Goal: Information Seeking & Learning: Check status

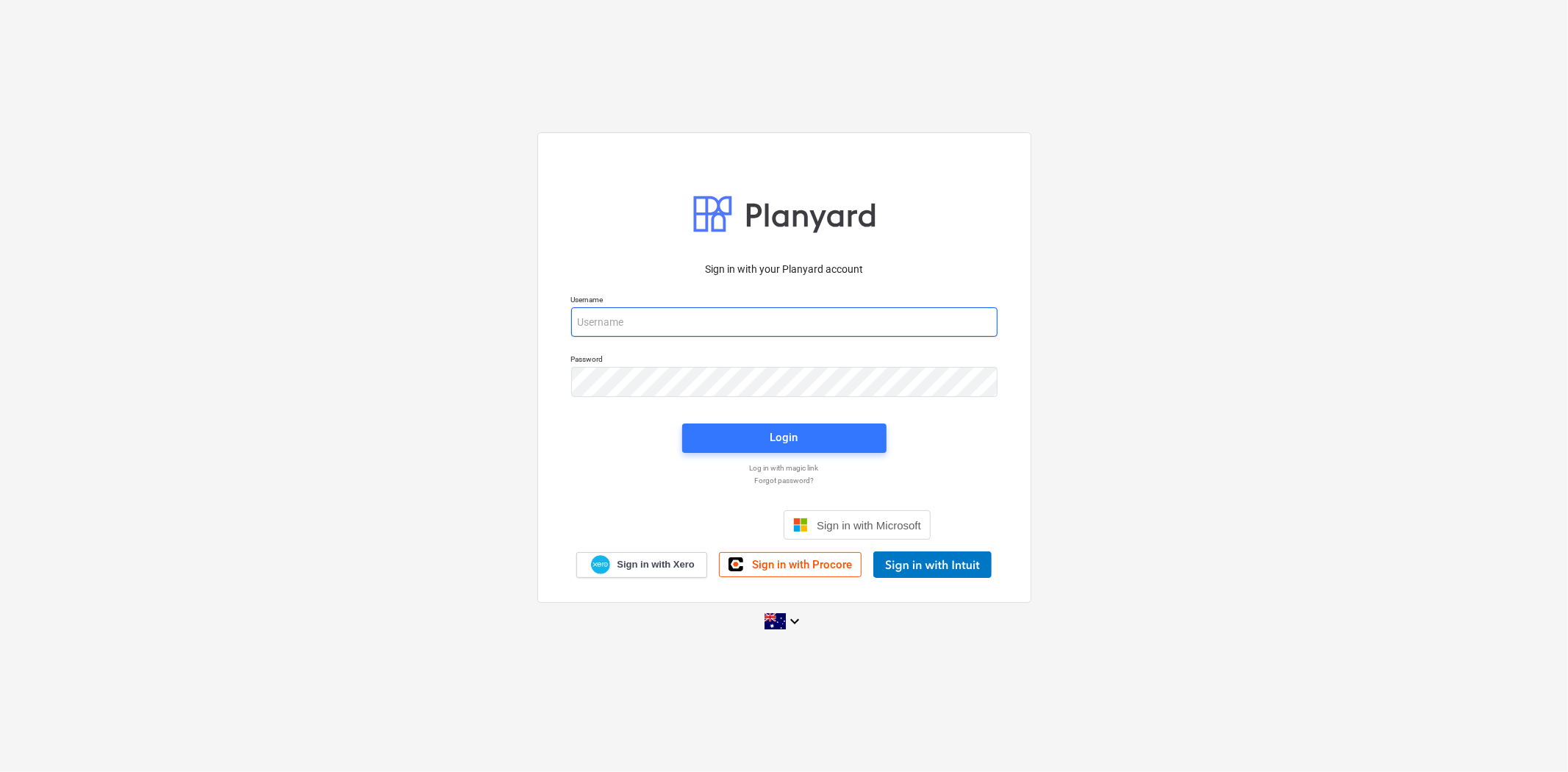
click at [658, 335] on input "email" at bounding box center [784, 321] width 427 height 29
type input "[EMAIL_ADDRESS][DOMAIN_NAME]"
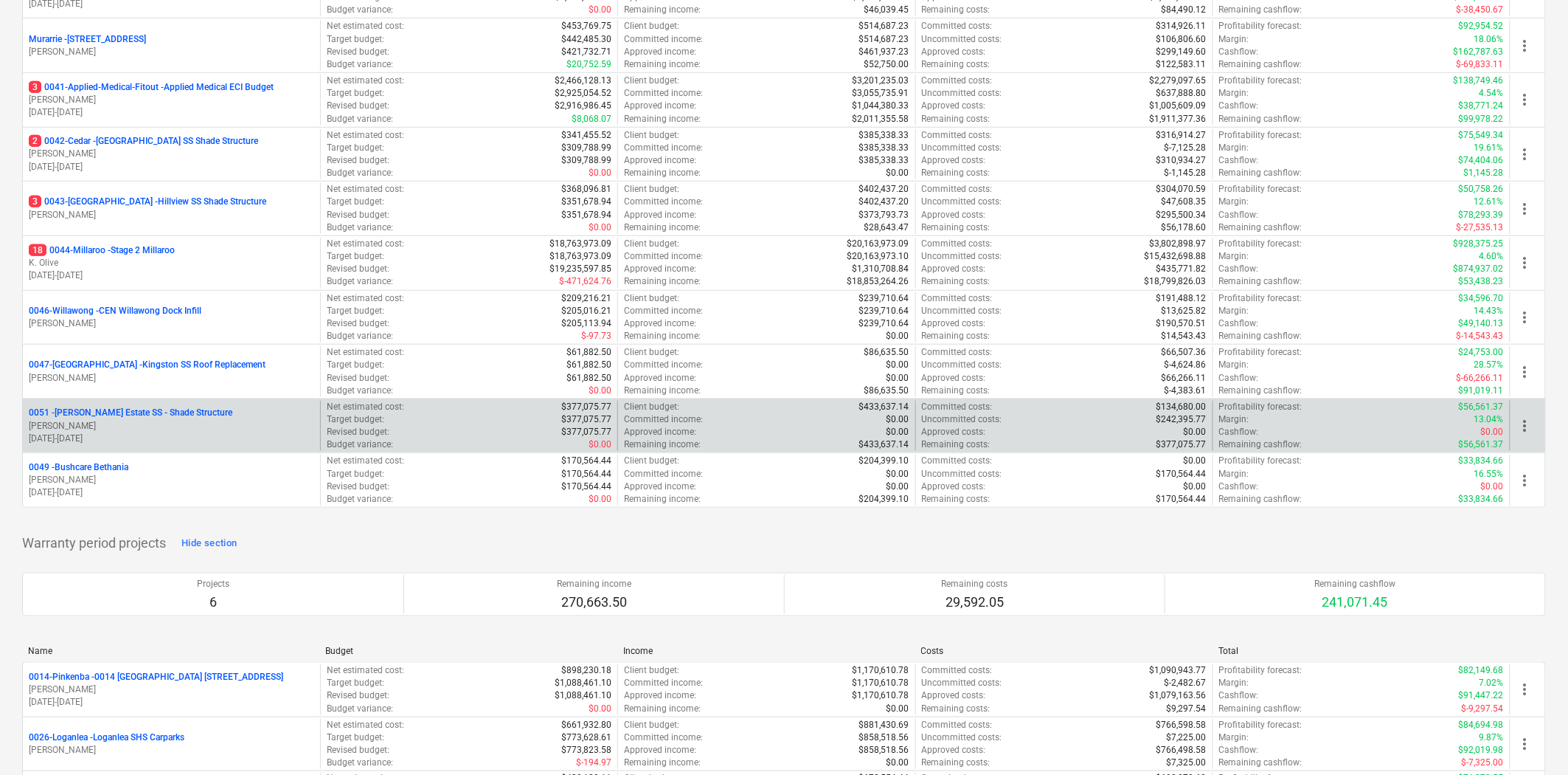
scroll to position [409, 0]
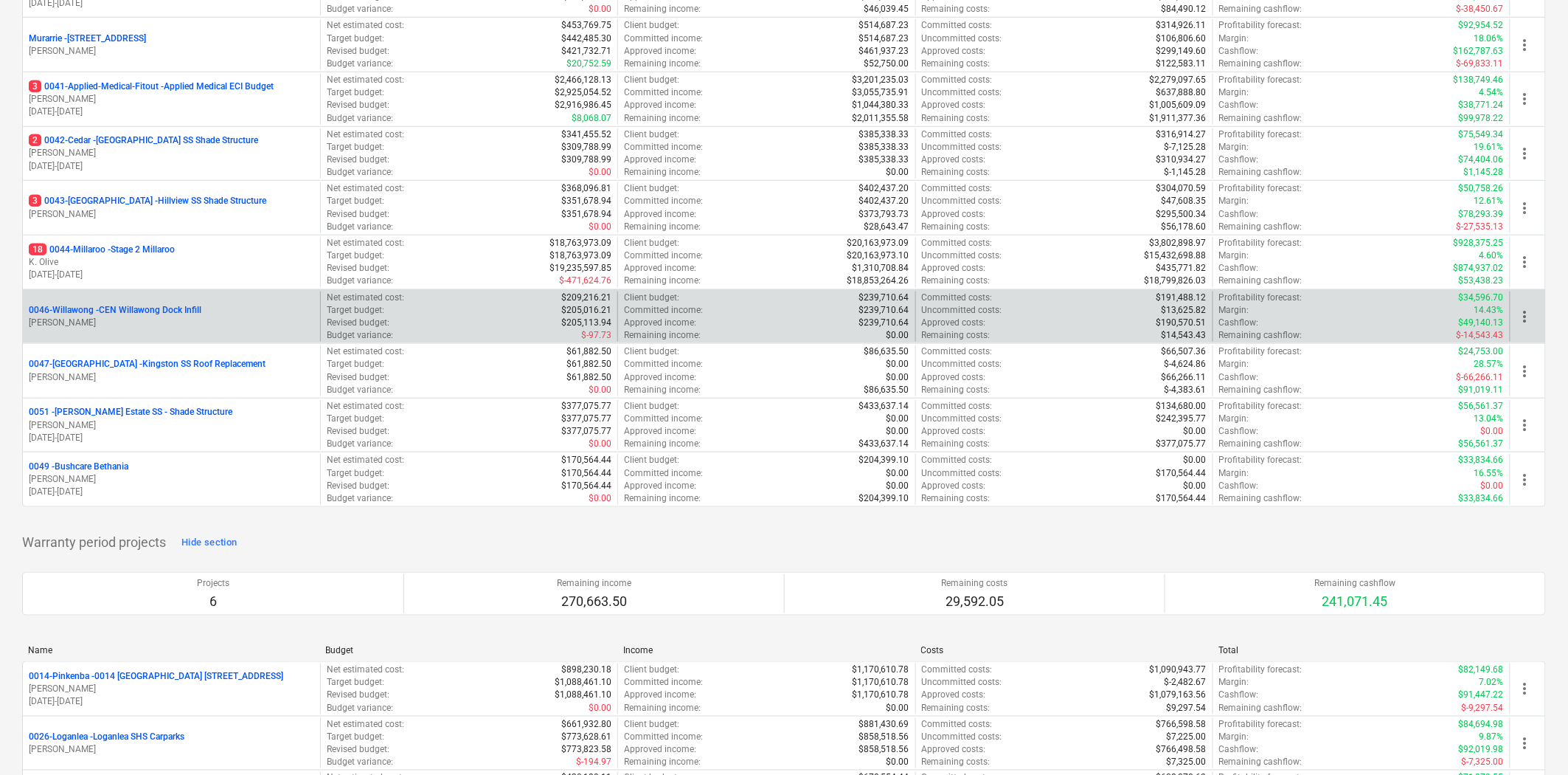
click at [244, 298] on div "0046-Willawong - CEN Willawong Dock Infill [PERSON_NAME]" at bounding box center [172, 316] width 298 height 51
click at [157, 301] on div "0046-Willawong - CEN Willawong Dock Infill [PERSON_NAME]" at bounding box center [172, 316] width 298 height 51
click at [158, 310] on p "0046-Willawong - CEN Willawong Dock Infill" at bounding box center [114, 310] width 172 height 13
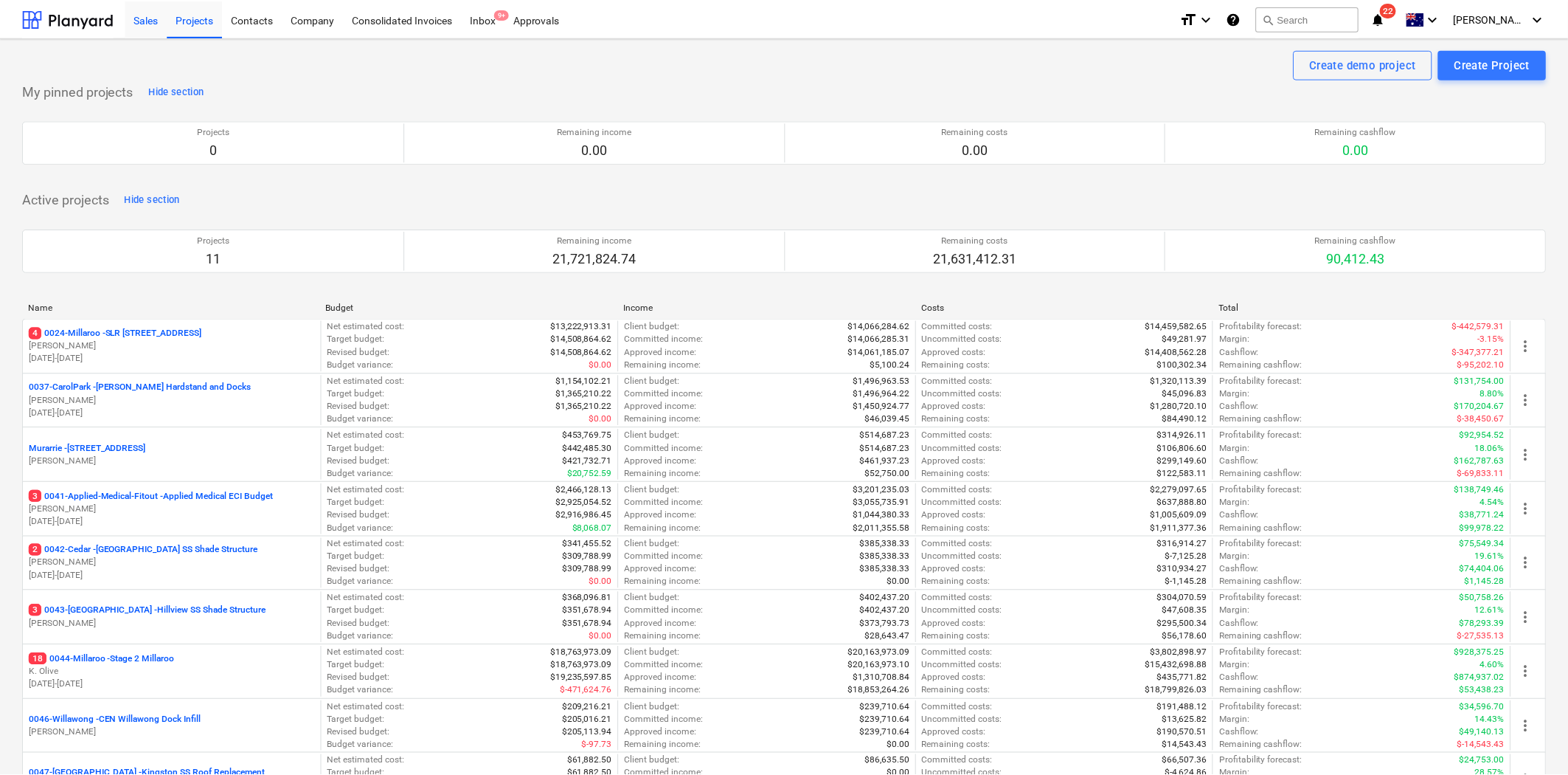
scroll to position [409, 0]
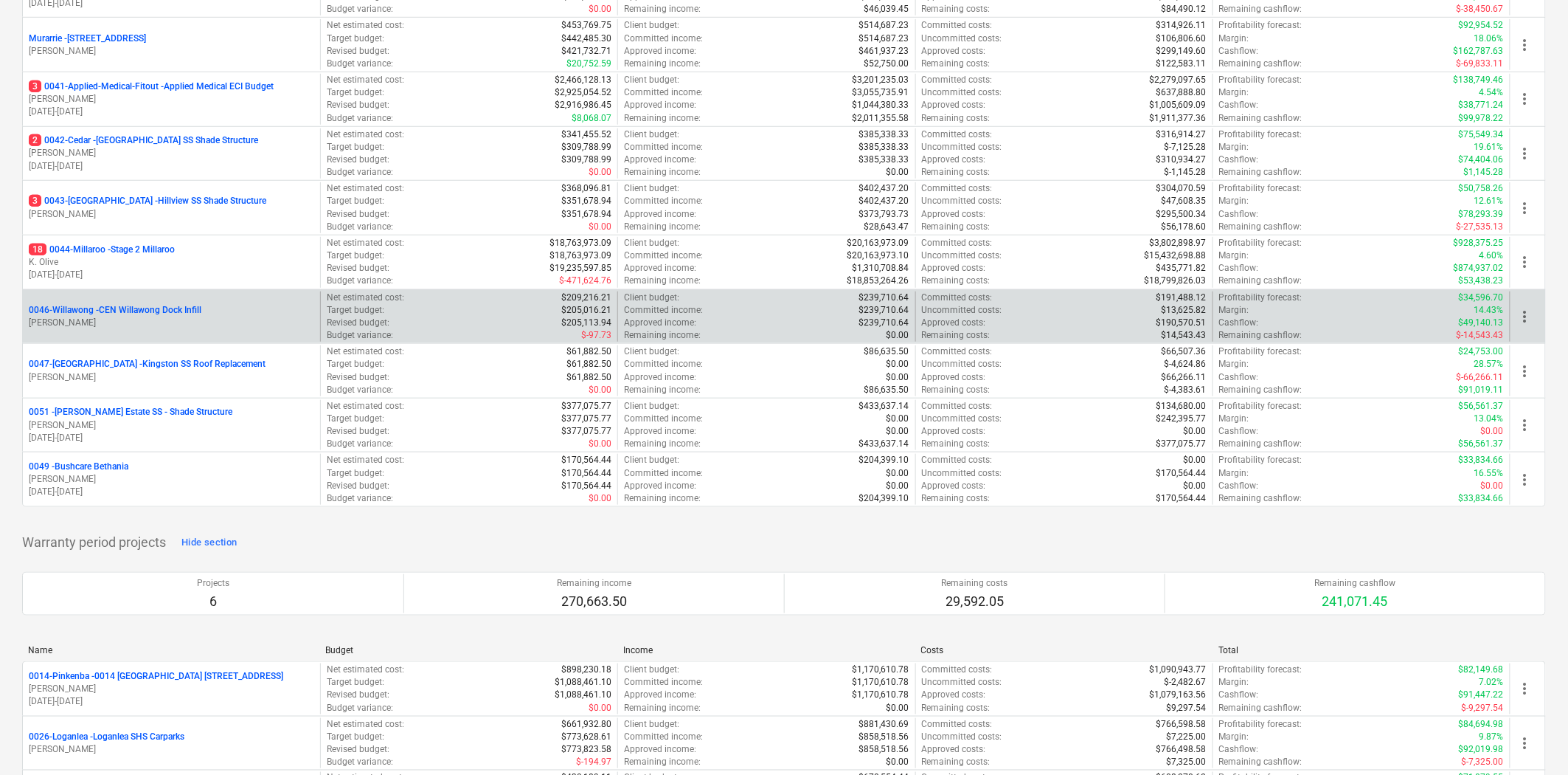
click at [252, 301] on div "0046-Willawong - CEN Willawong Dock Infill [PERSON_NAME]" at bounding box center [172, 316] width 298 height 51
click at [116, 313] on p "0046-Willawong - CEN Willawong Dock Infill" at bounding box center [114, 310] width 172 height 13
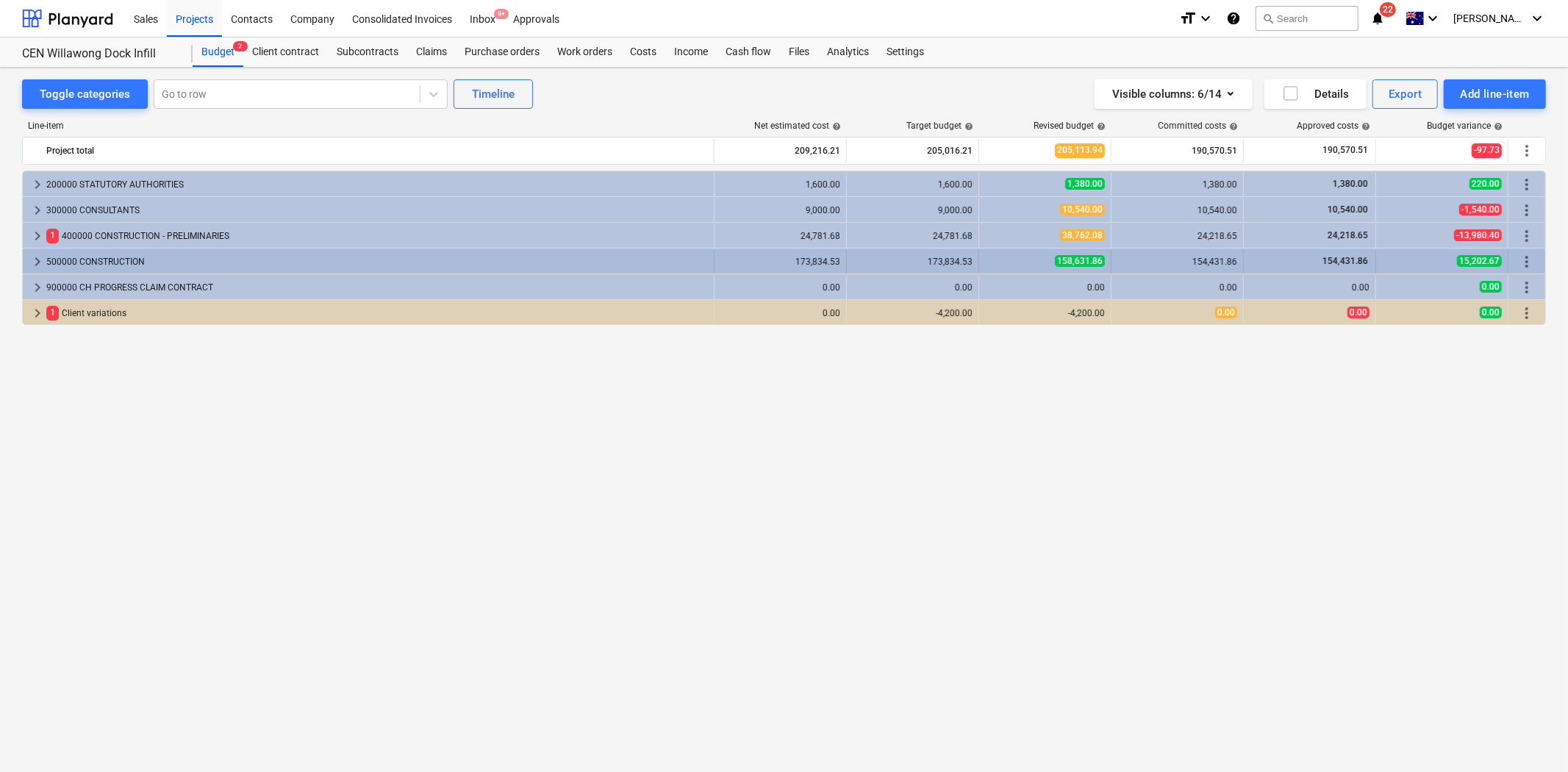
click at [29, 263] on span "keyboard_arrow_right" at bounding box center [37, 262] width 18 height 18
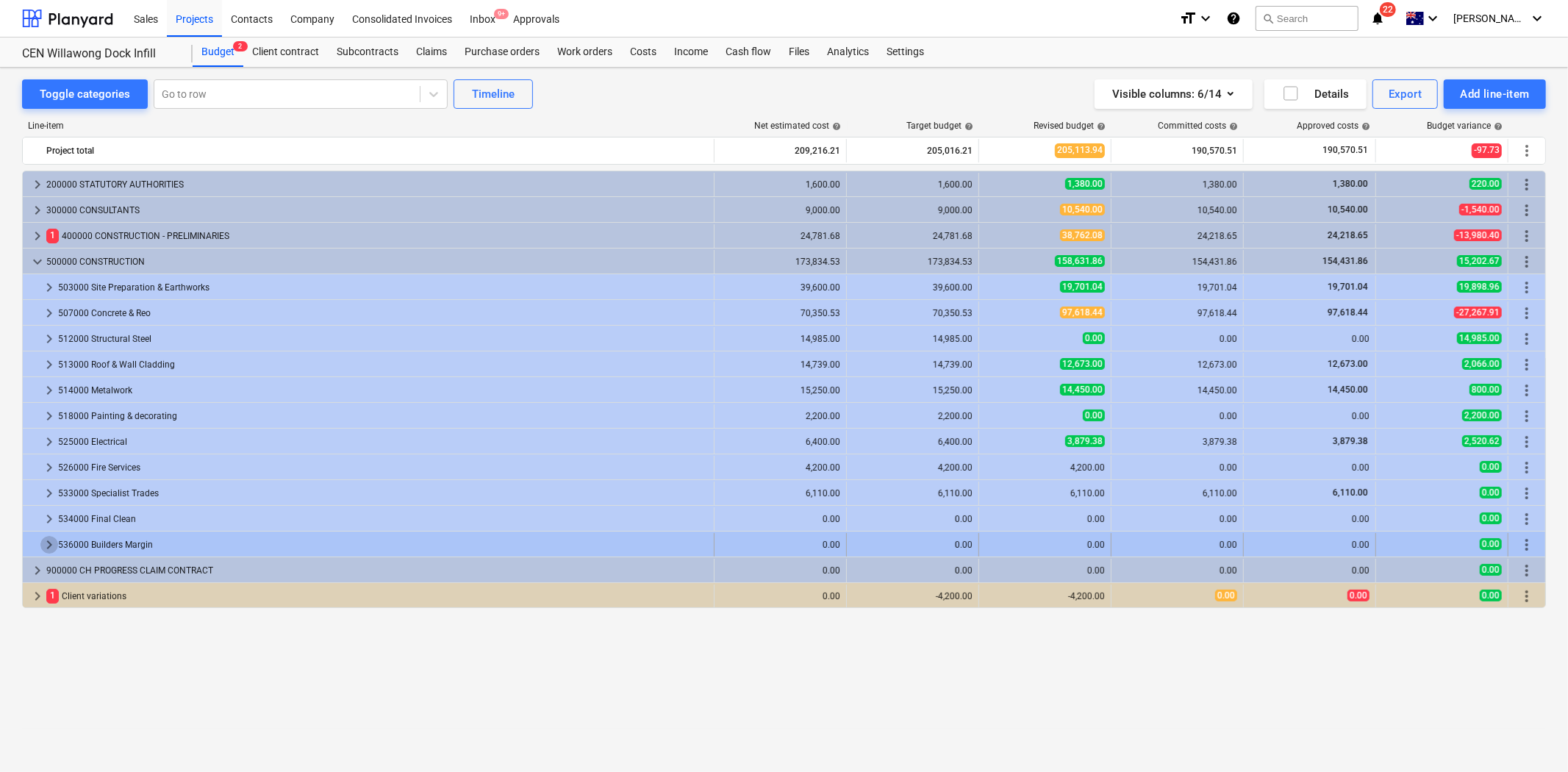
click at [45, 544] on span "keyboard_arrow_right" at bounding box center [49, 545] width 18 height 18
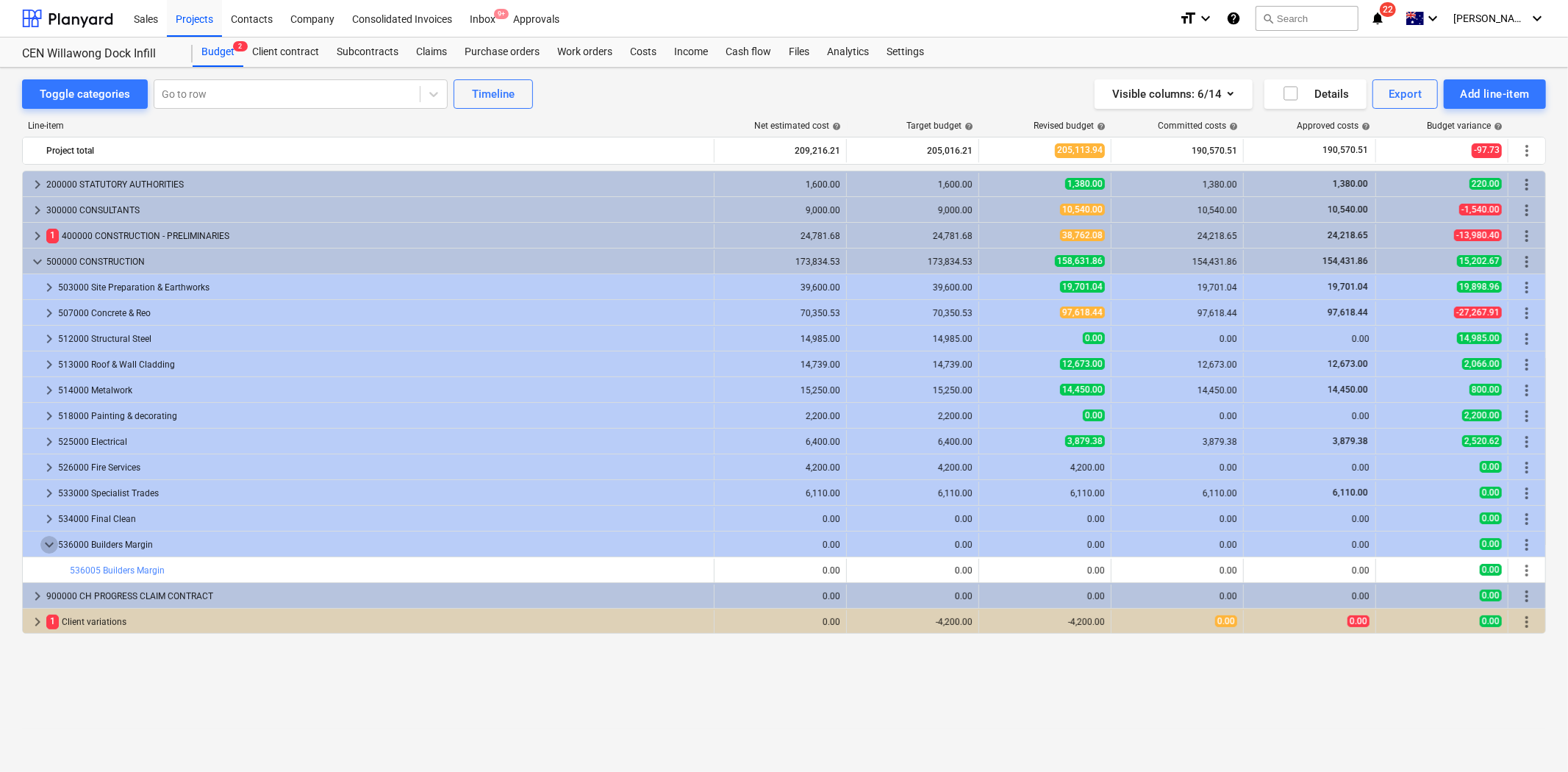
click at [45, 544] on span "keyboard_arrow_down" at bounding box center [49, 545] width 18 height 18
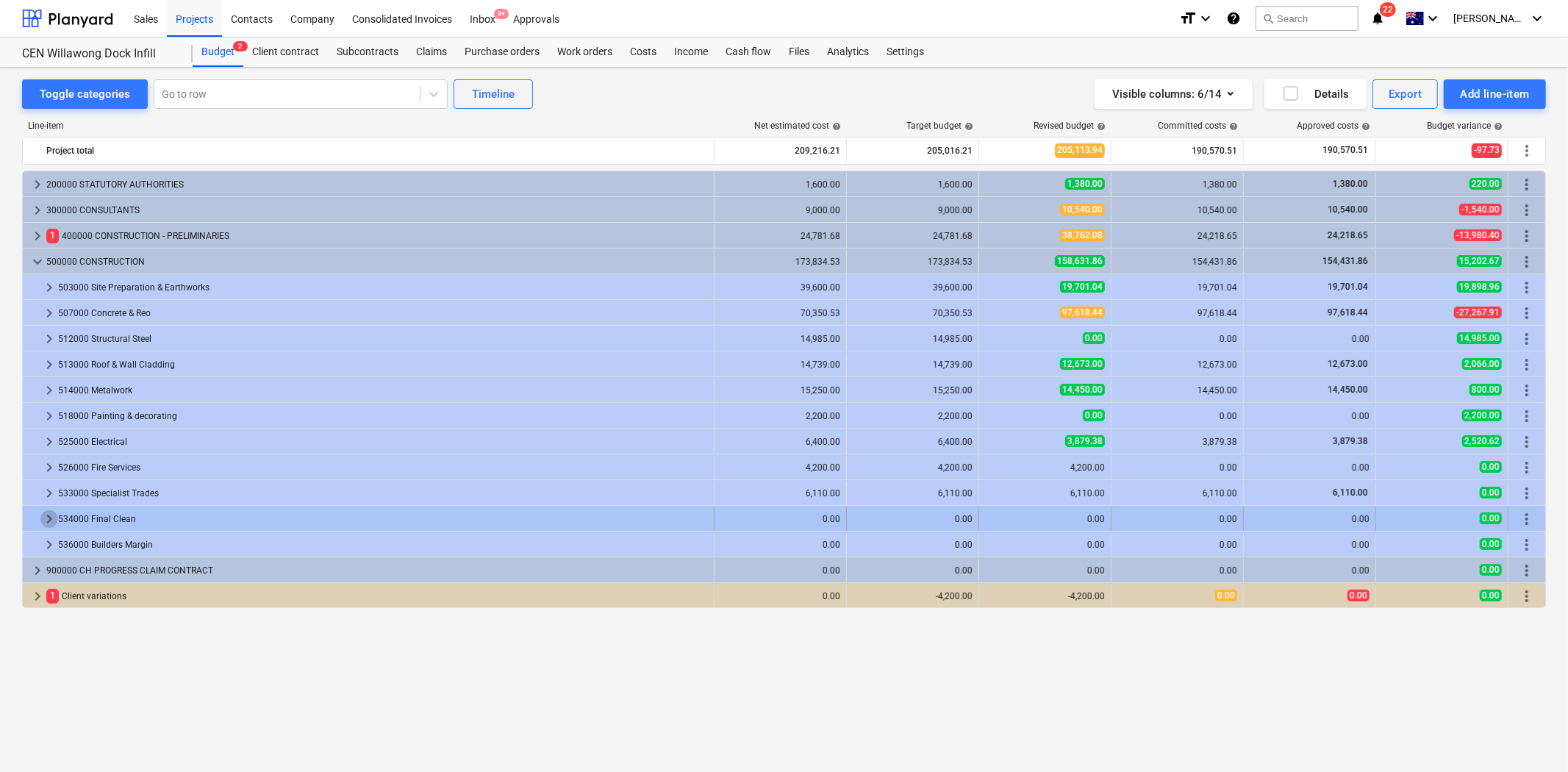
click at [41, 516] on span "keyboard_arrow_right" at bounding box center [49, 519] width 18 height 18
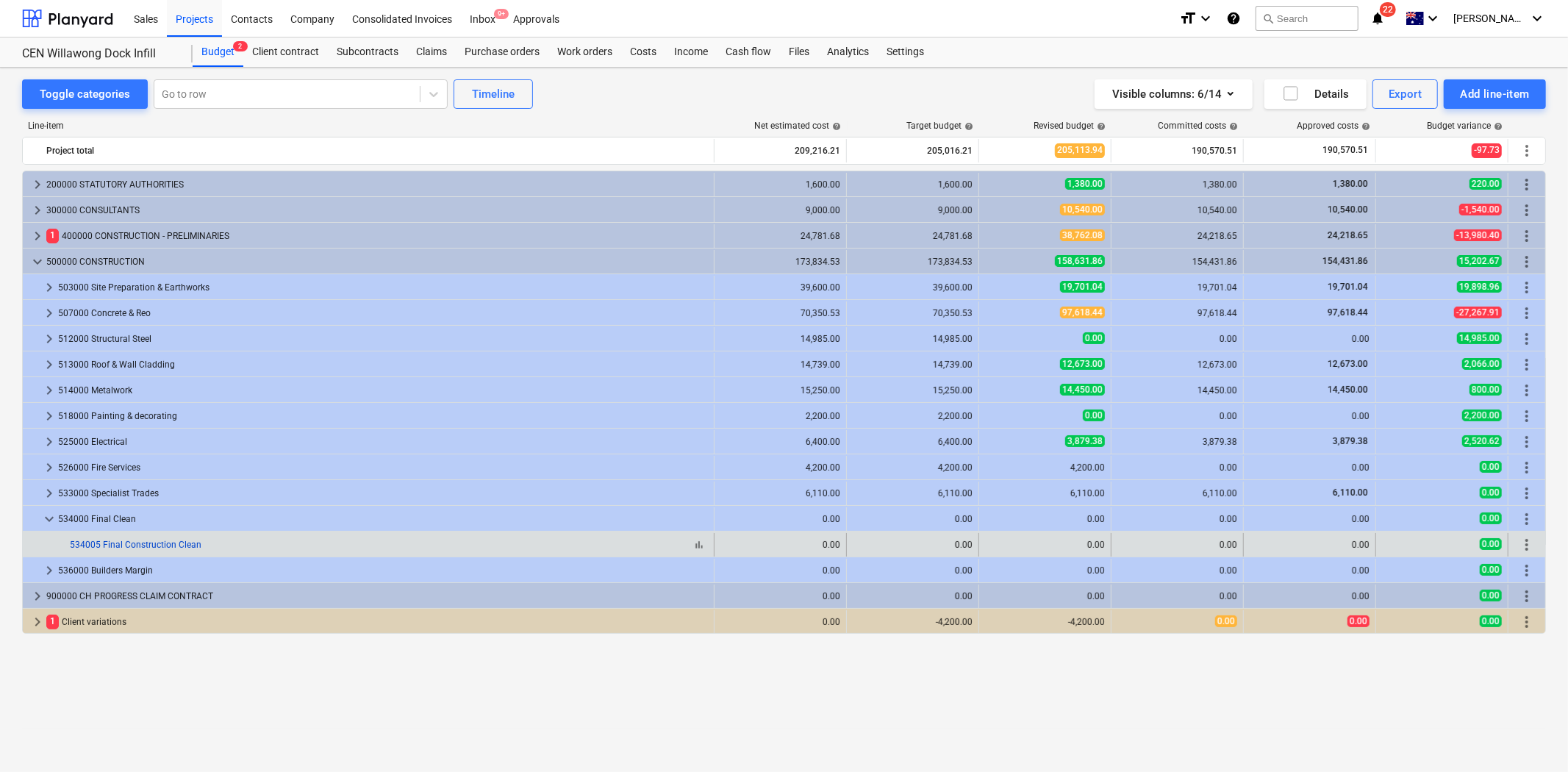
click at [141, 549] on link "534005 Final Construction Clean" at bounding box center [135, 545] width 132 height 11
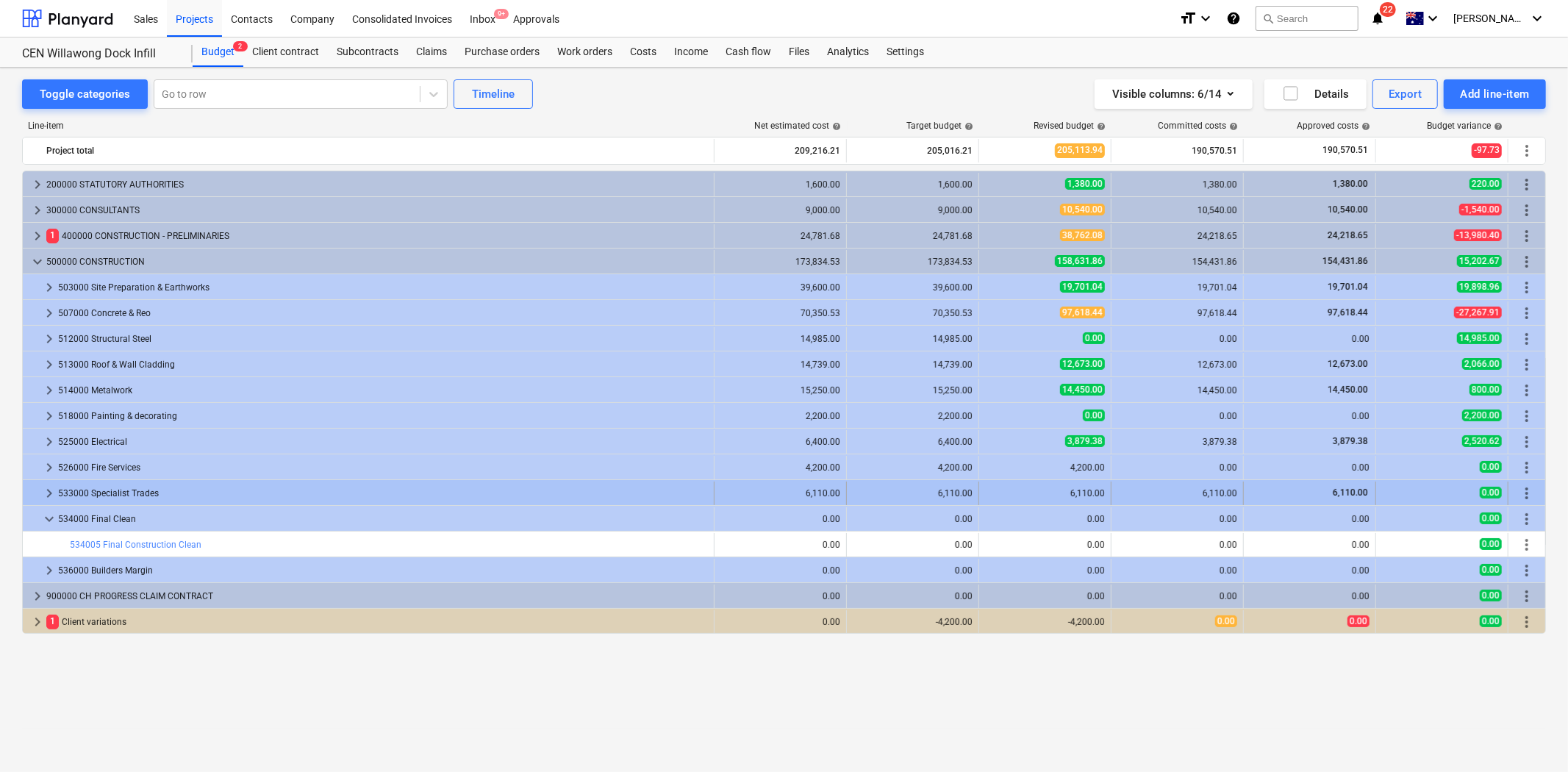
click at [48, 486] on span "keyboard_arrow_right" at bounding box center [49, 493] width 18 height 18
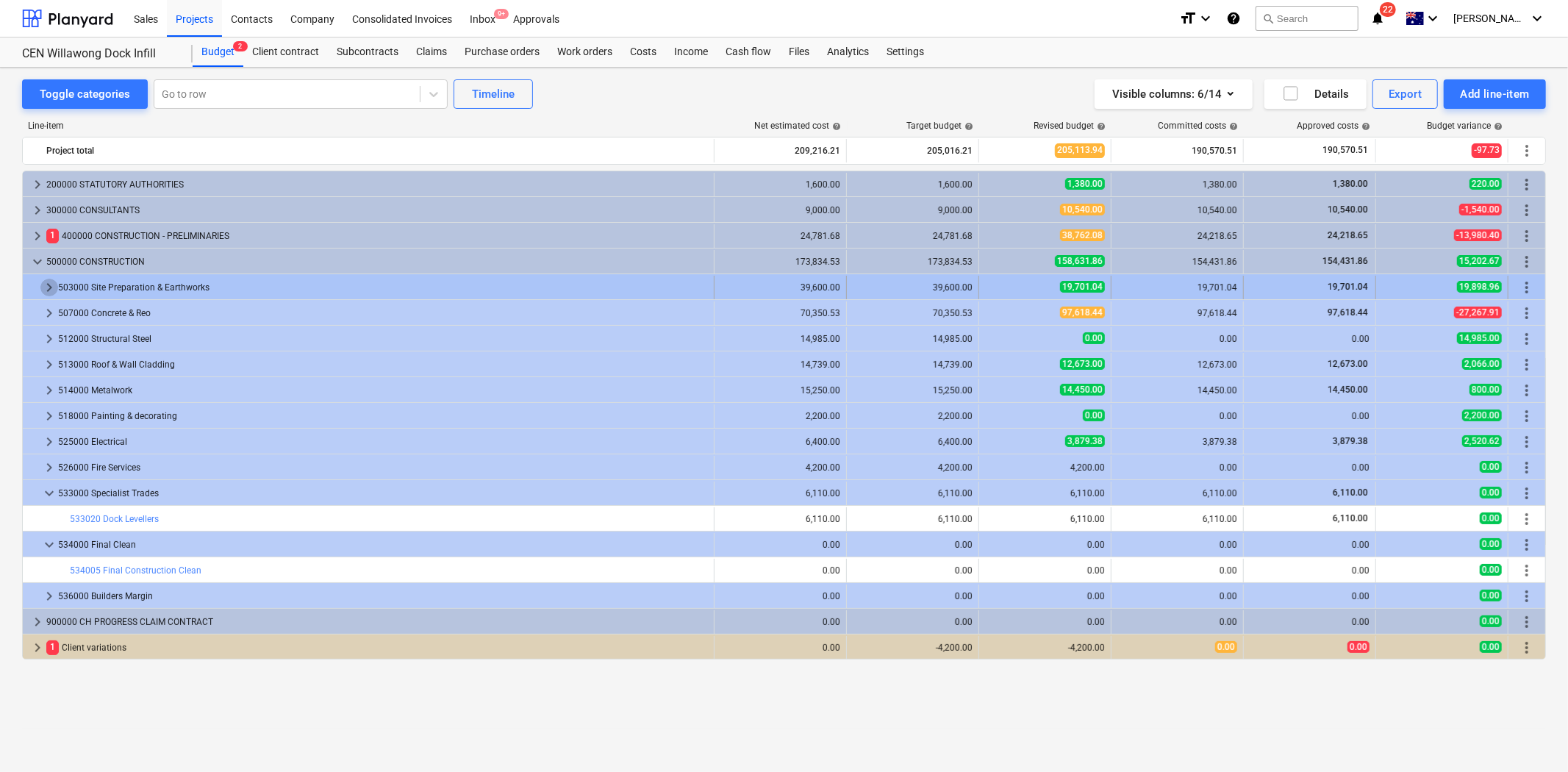
click at [45, 280] on span "keyboard_arrow_right" at bounding box center [49, 288] width 18 height 18
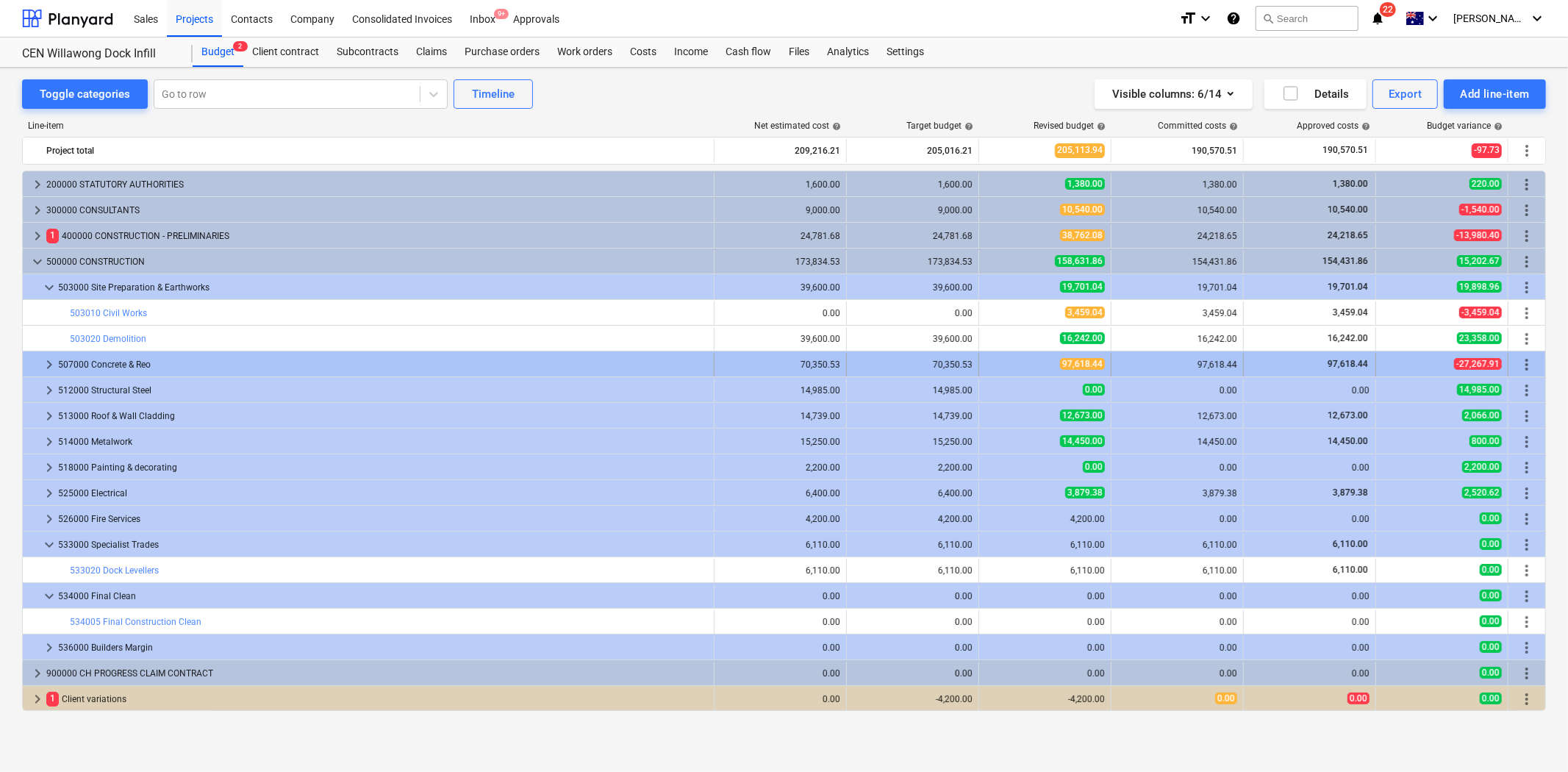
click at [42, 361] on span "keyboard_arrow_right" at bounding box center [49, 364] width 18 height 18
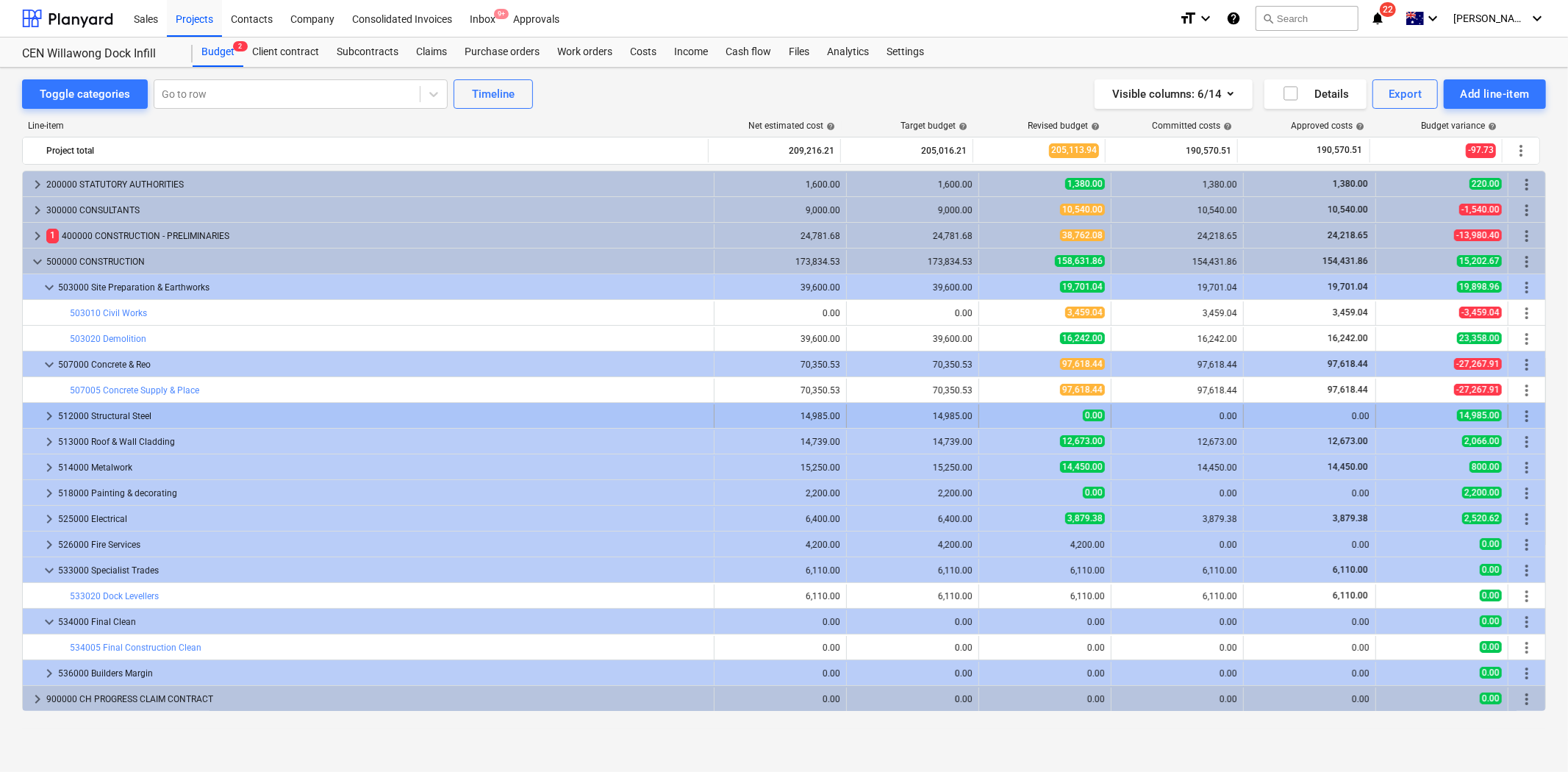
click at [50, 410] on span "keyboard_arrow_right" at bounding box center [49, 416] width 18 height 18
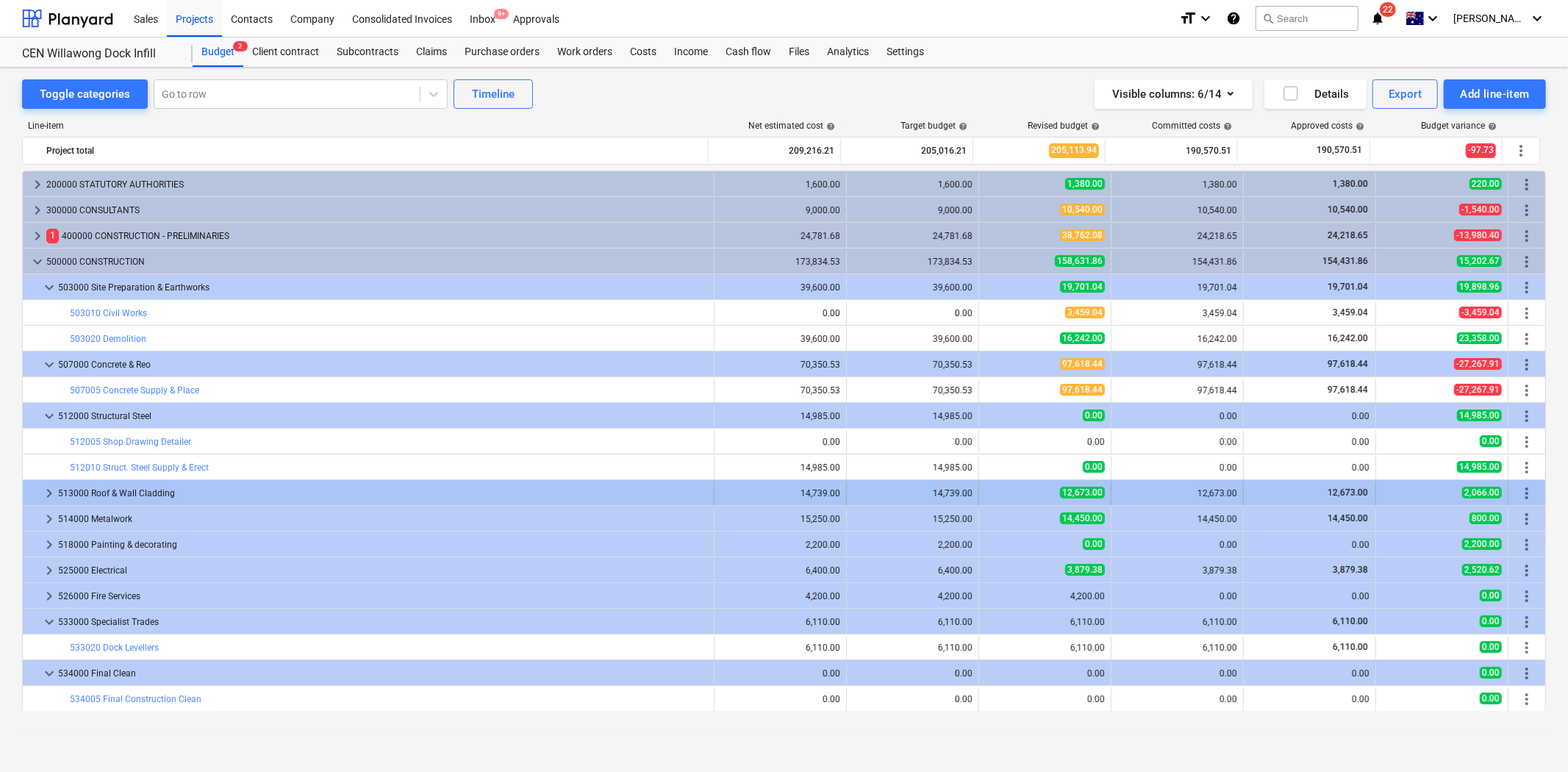
click at [40, 486] on span "keyboard_arrow_right" at bounding box center [49, 493] width 18 height 18
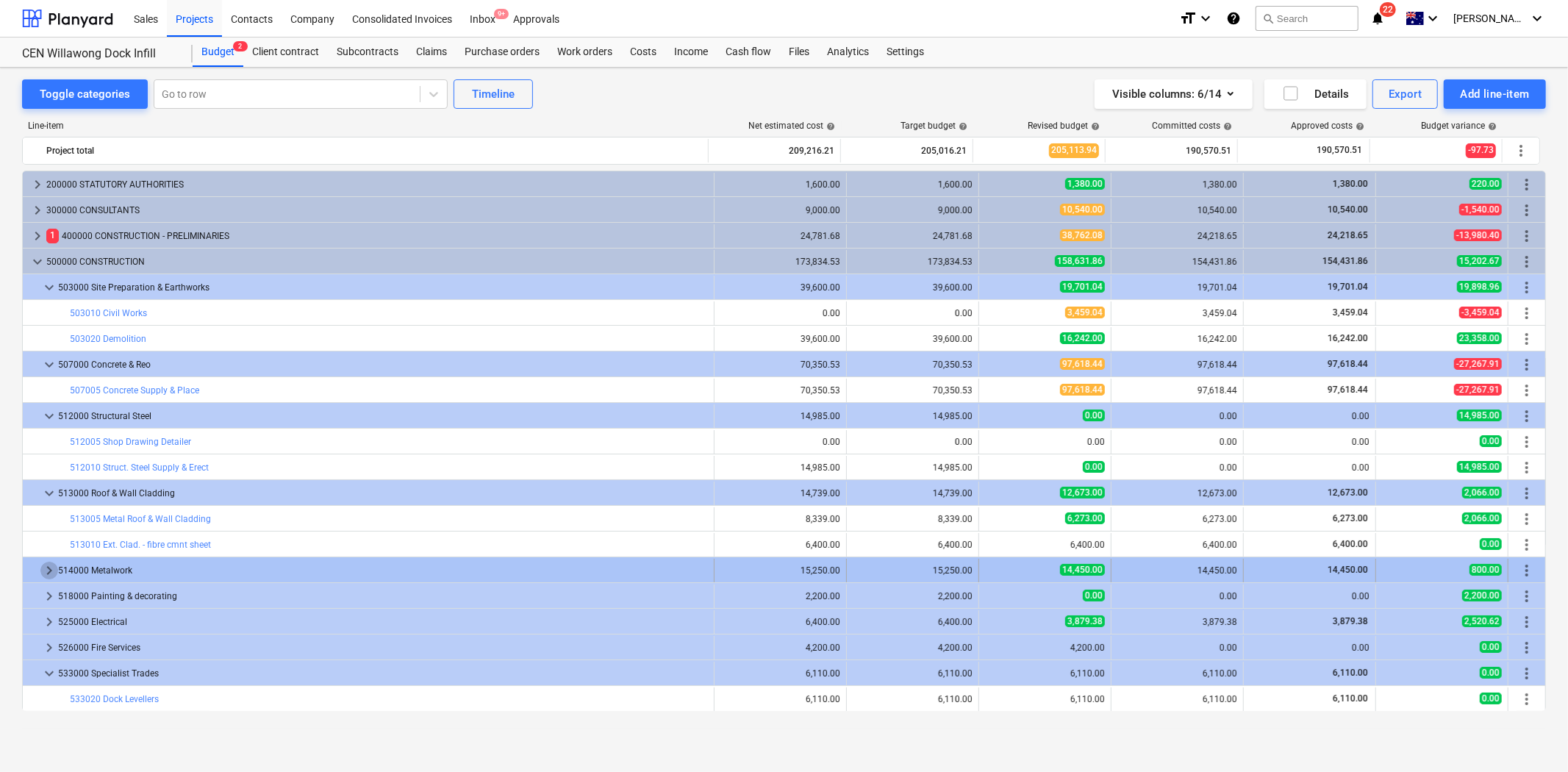
click at [41, 564] on span "keyboard_arrow_right" at bounding box center [49, 571] width 18 height 18
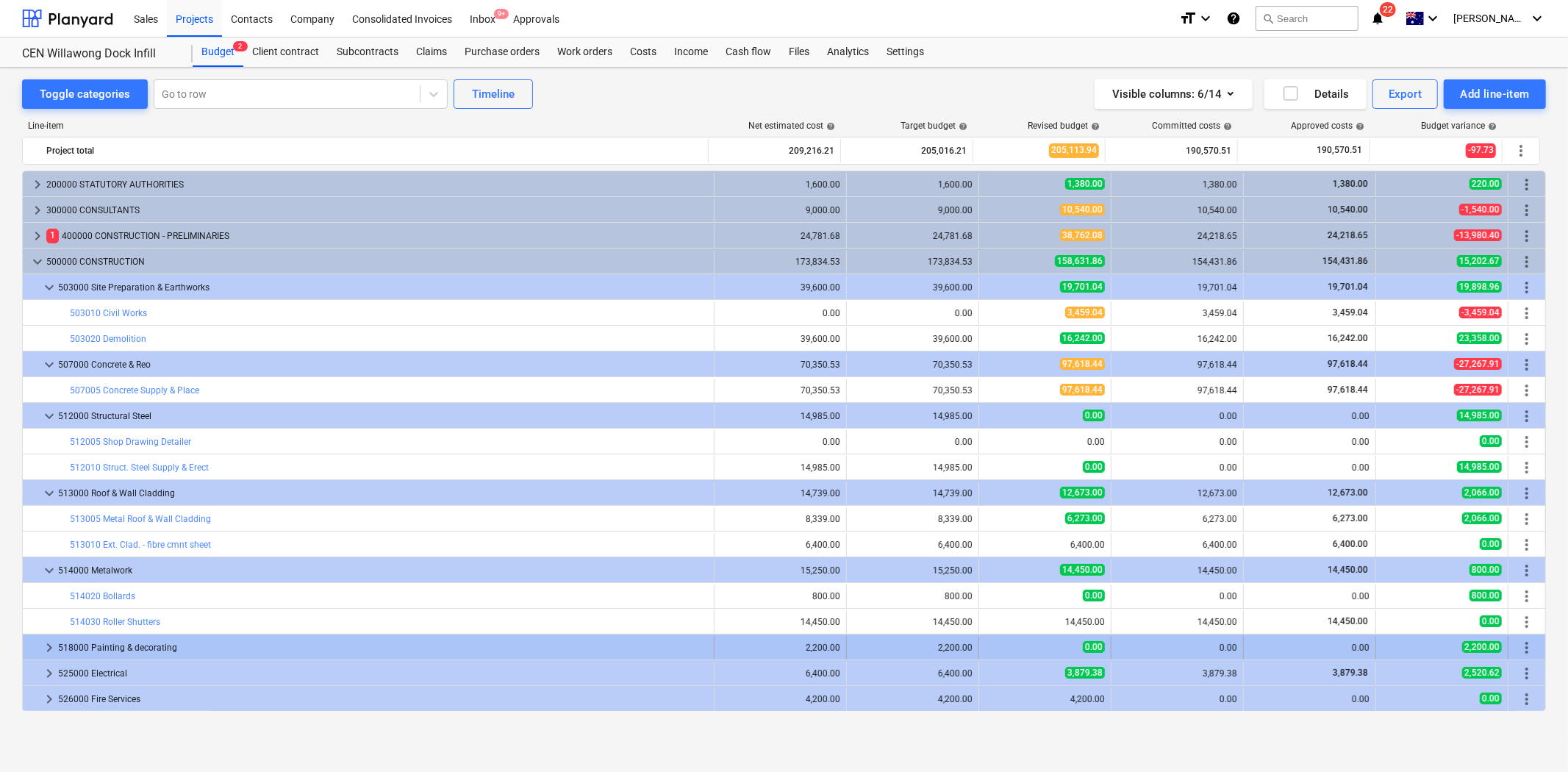
click at [52, 643] on span "keyboard_arrow_right" at bounding box center [49, 647] width 18 height 18
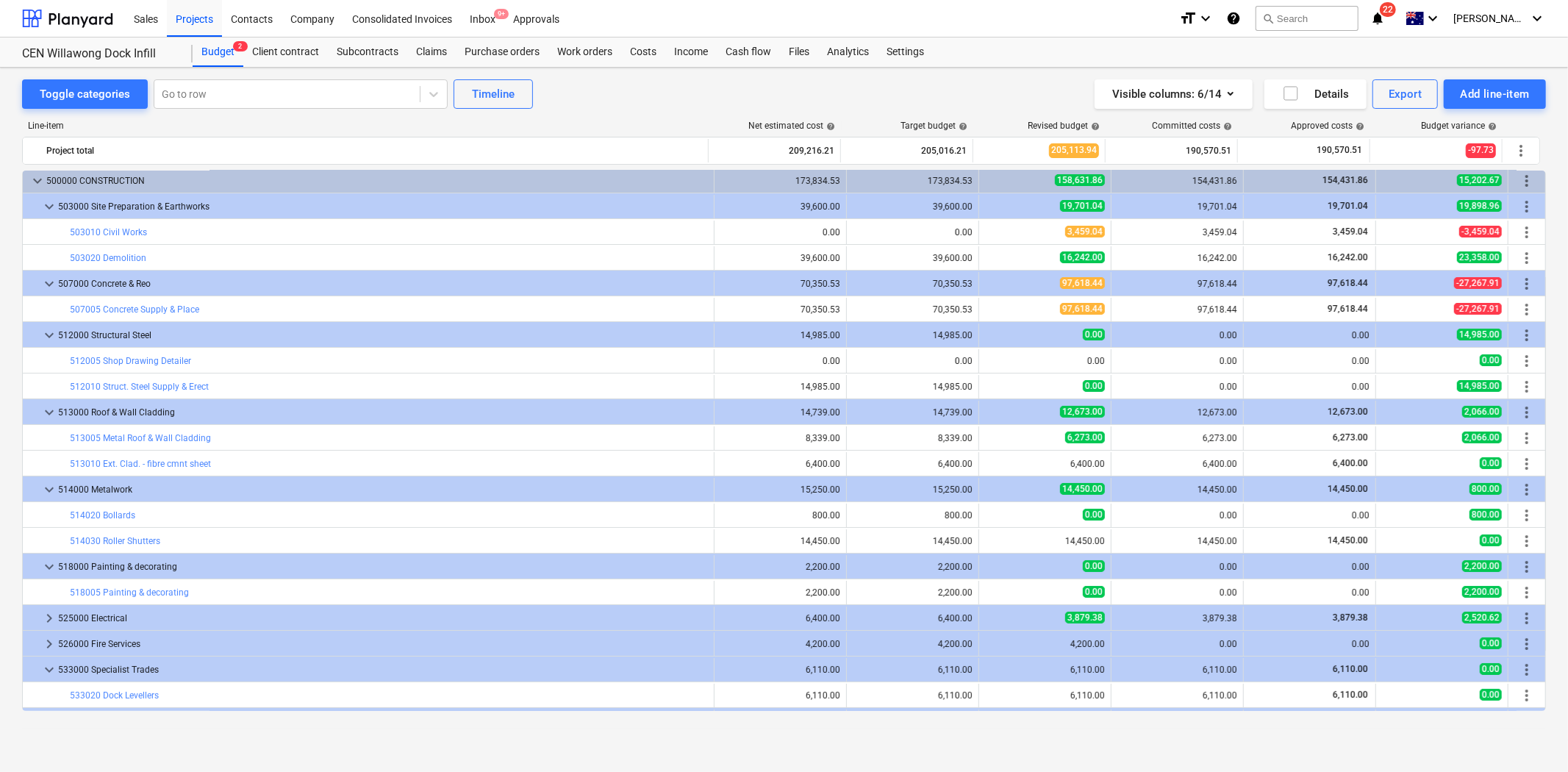
scroll to position [82, 0]
click at [47, 625] on span "keyboard_arrow_right" at bounding box center [49, 617] width 18 height 18
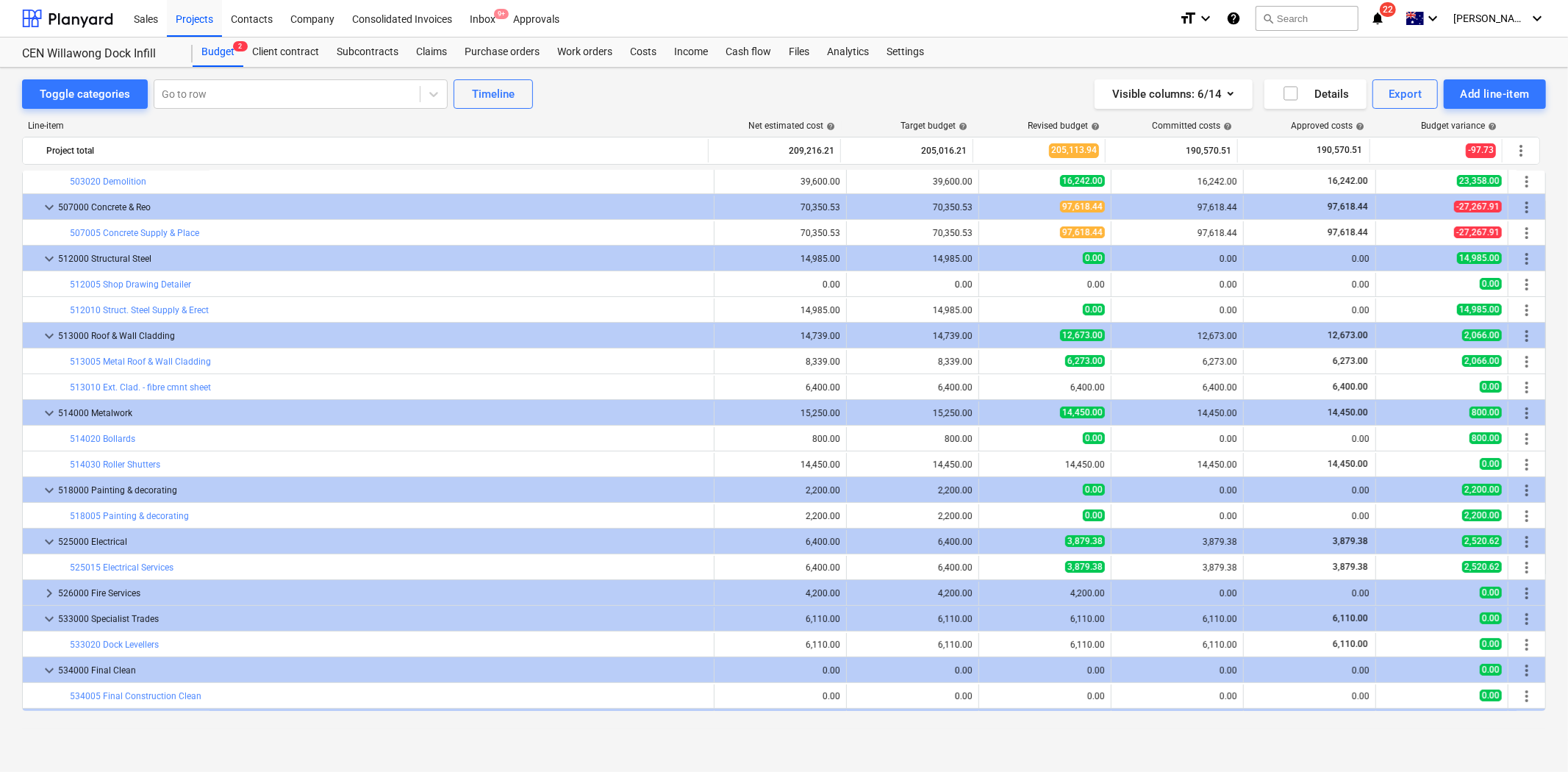
click at [49, 591] on div "bar_chart 503010 Civil Works 0.00 0.00 edit 3,459.04 3,459.04 3,459.04 -3,459.0…" at bounding box center [784, 440] width 1524 height 540
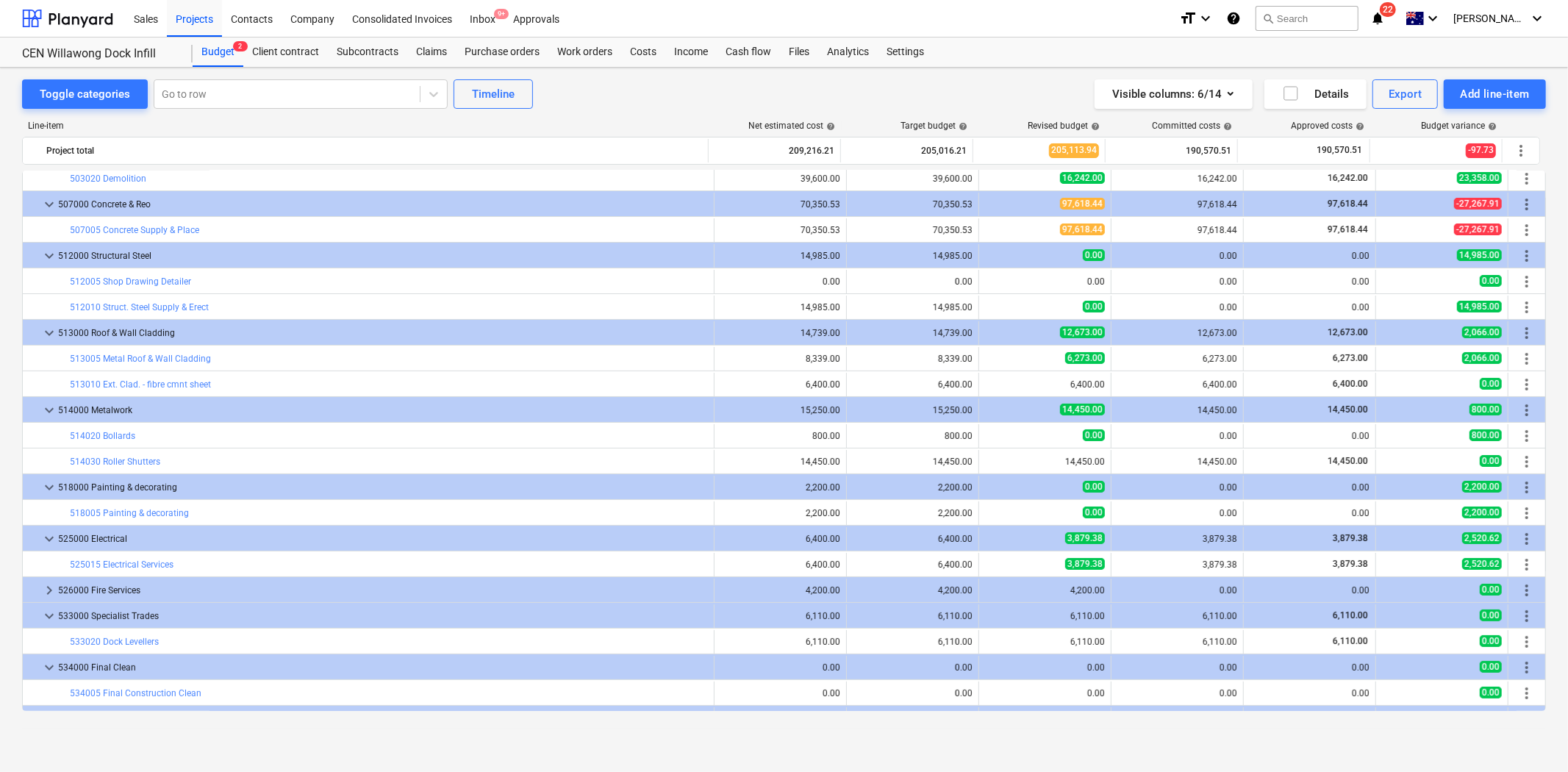
scroll to position [162, 0]
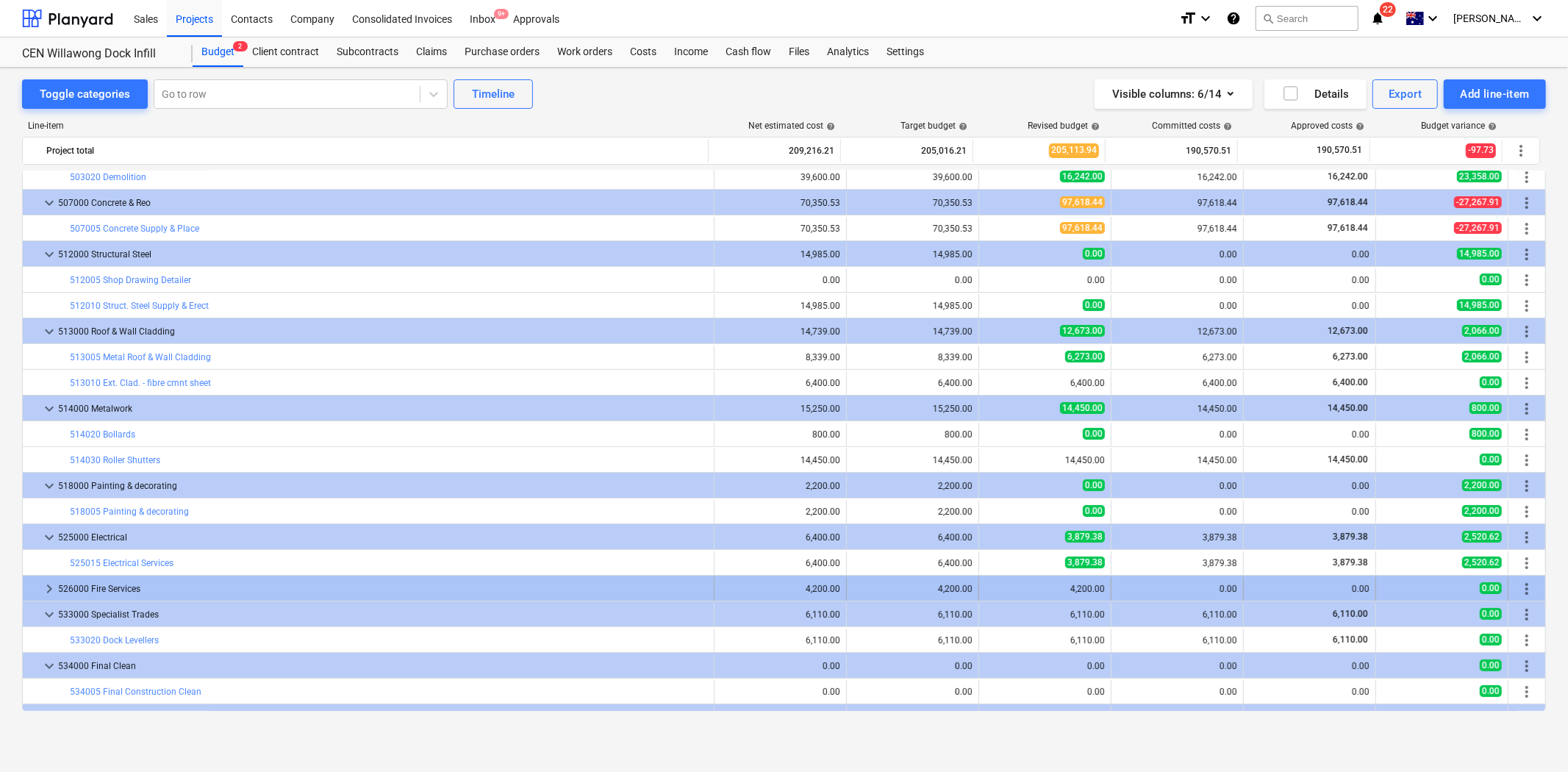
click at [49, 593] on span "keyboard_arrow_right" at bounding box center [49, 589] width 18 height 18
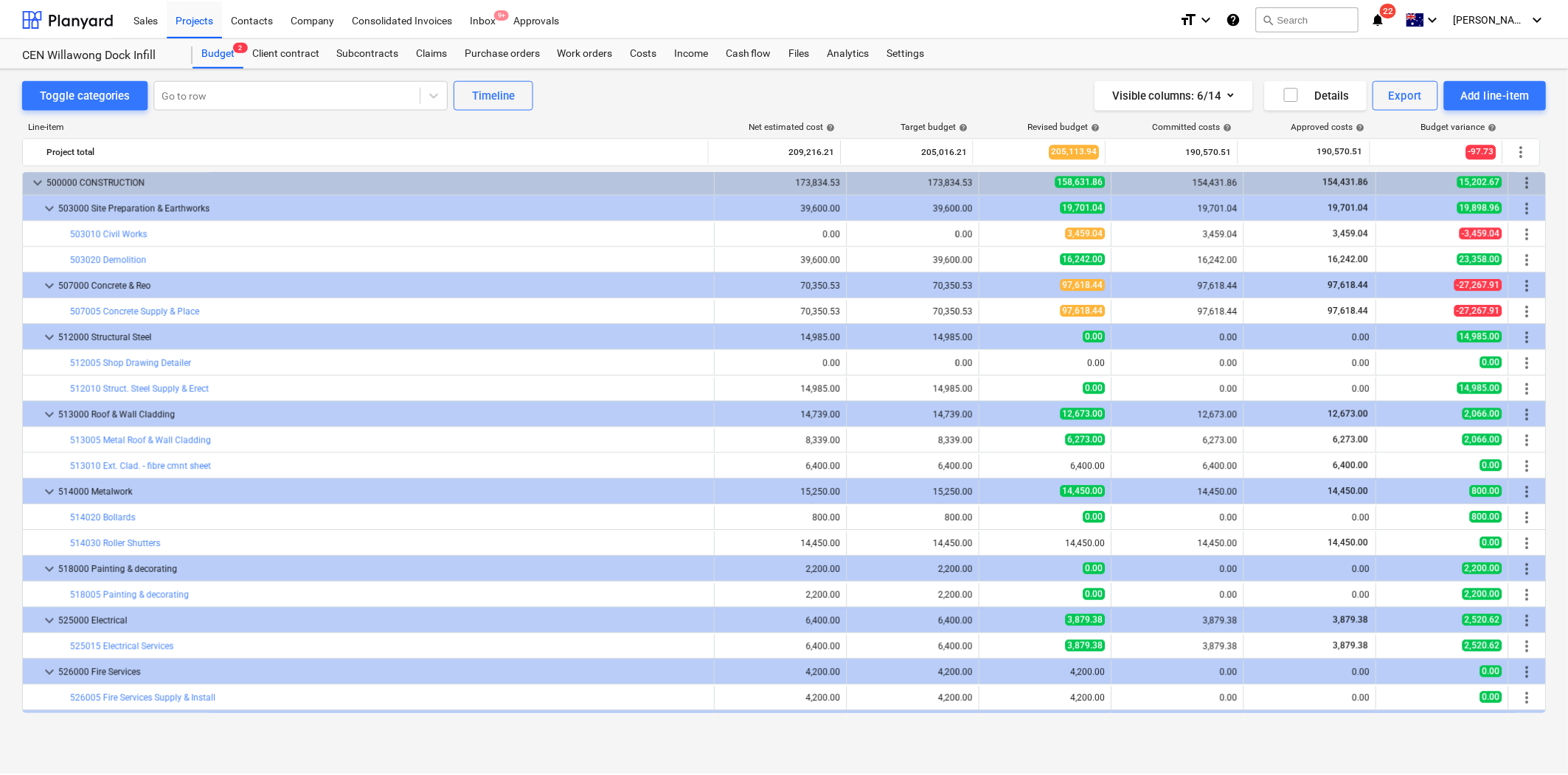
scroll to position [0, 0]
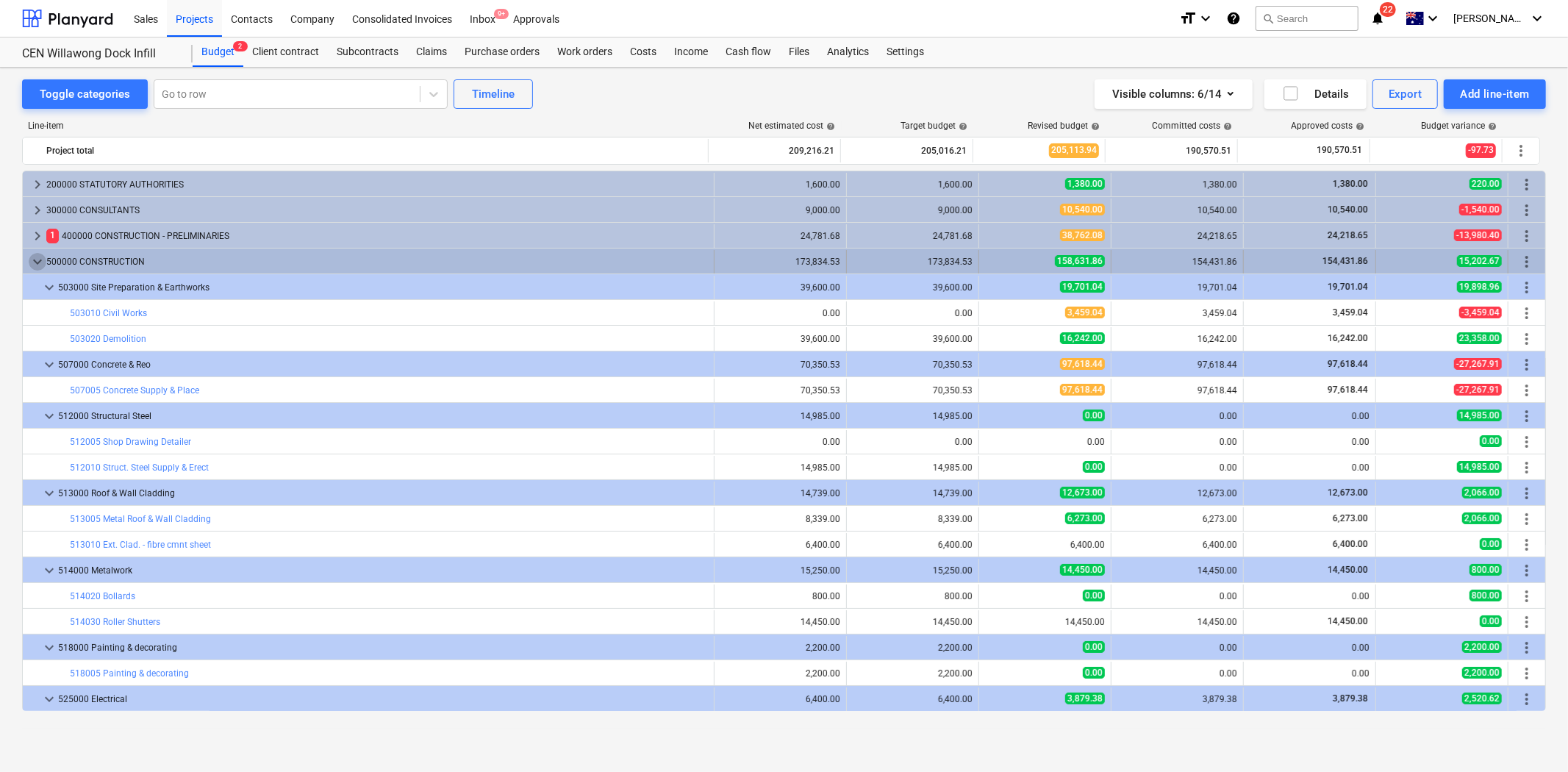
click at [29, 257] on span "keyboard_arrow_down" at bounding box center [37, 262] width 18 height 18
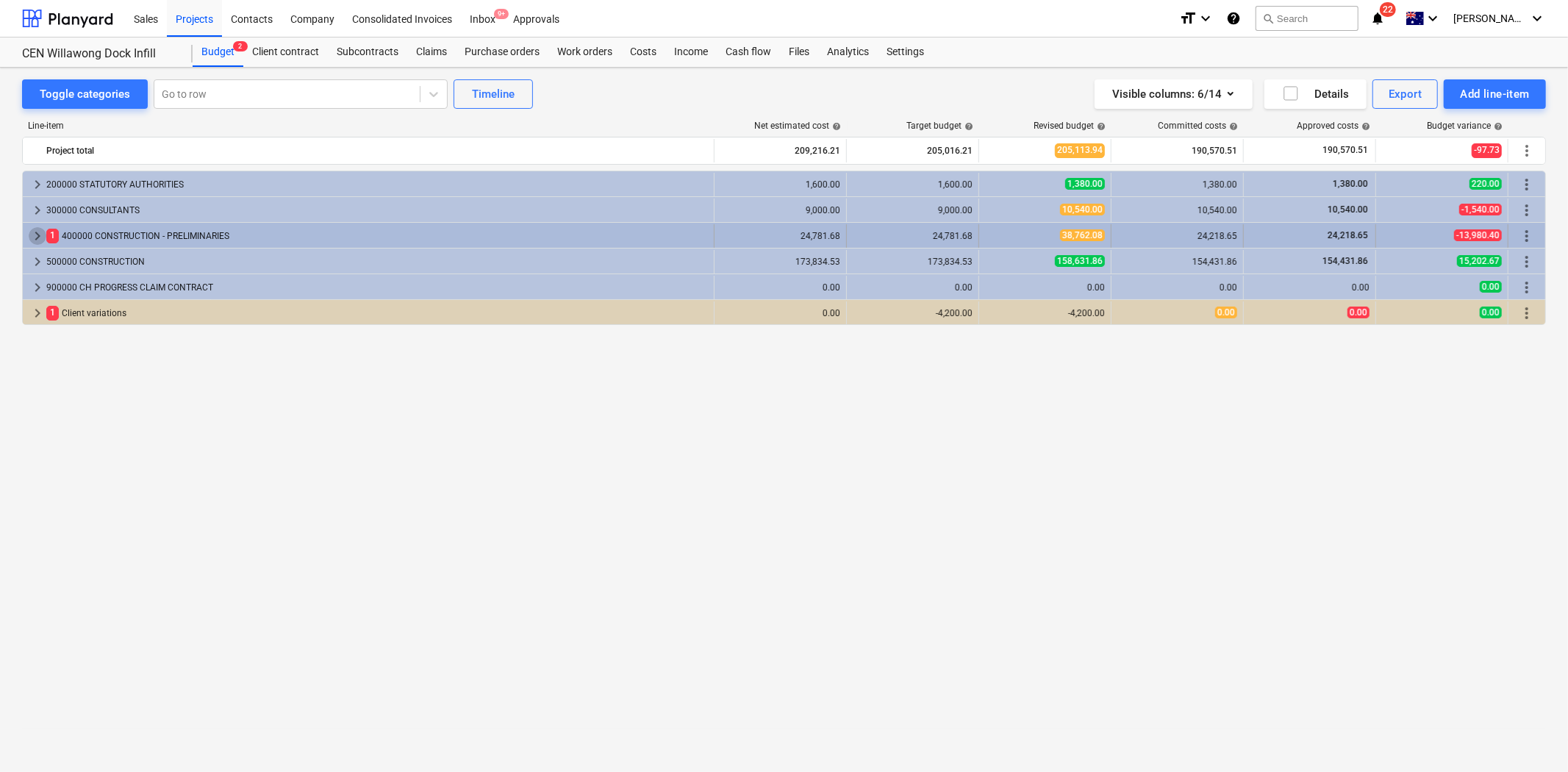
click at [34, 241] on span "keyboard_arrow_right" at bounding box center [37, 236] width 18 height 18
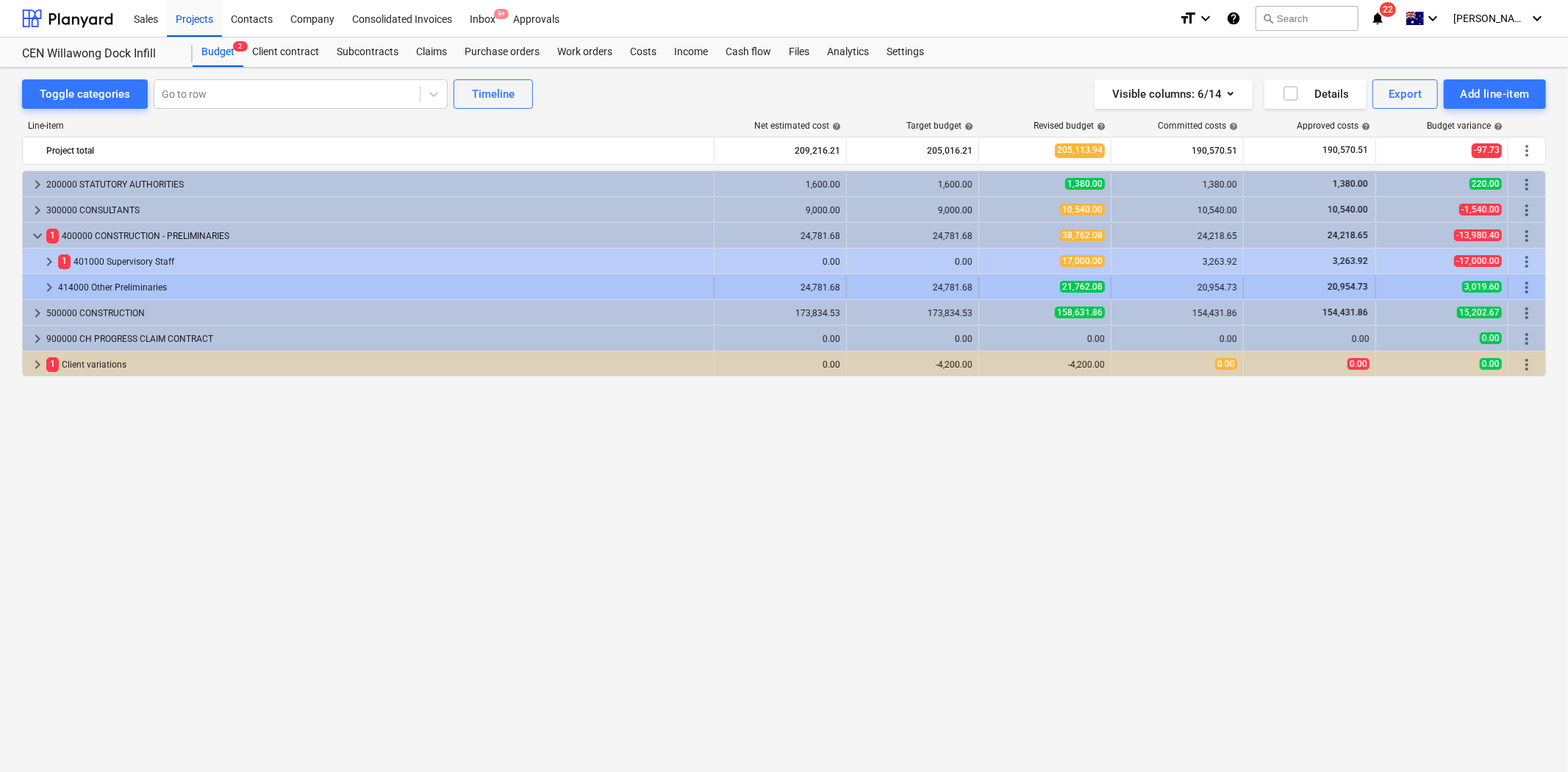
click at [47, 287] on span "keyboard_arrow_right" at bounding box center [49, 288] width 18 height 18
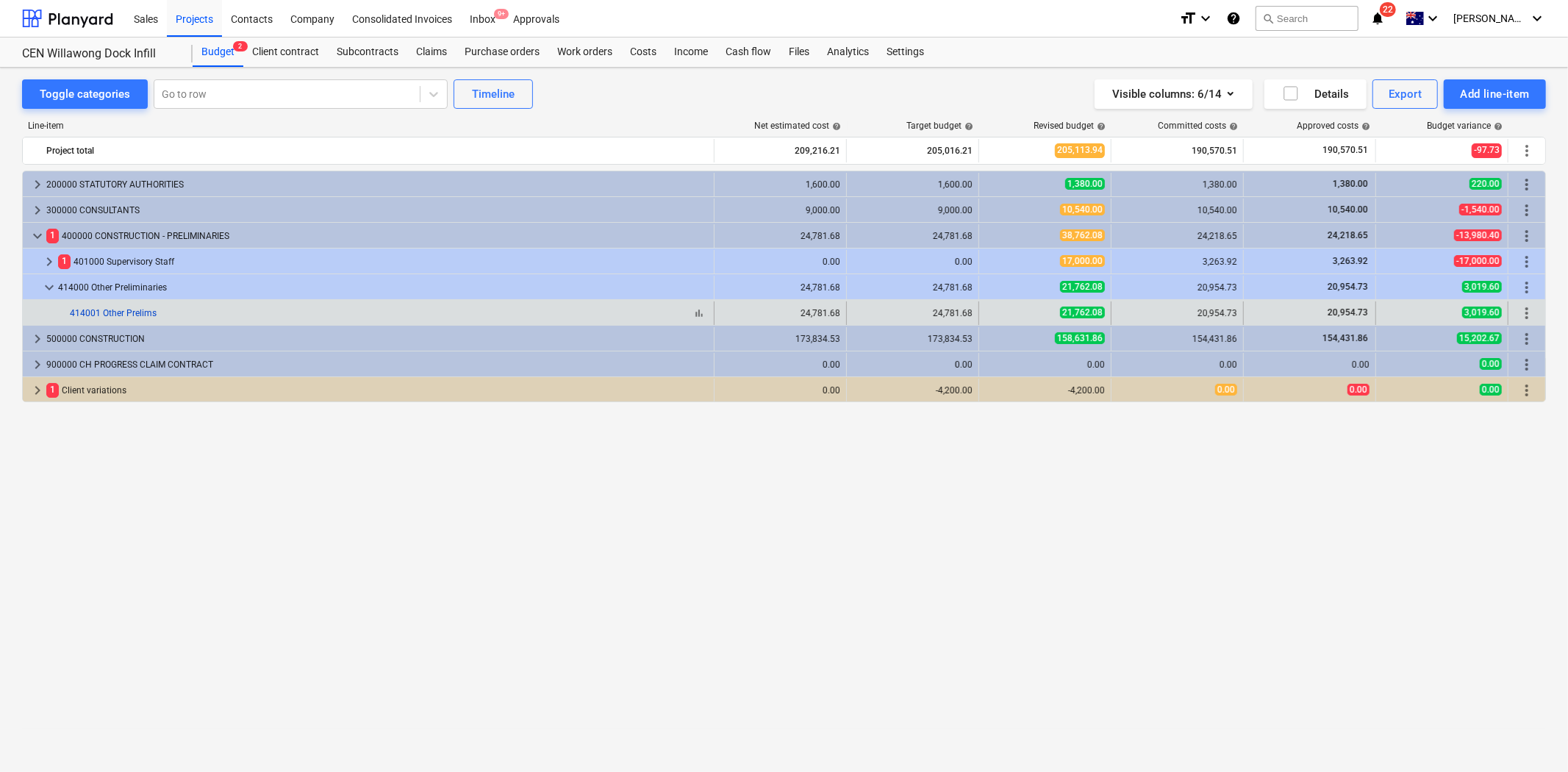
click at [119, 313] on link "414001 Other Prelims" at bounding box center [112, 313] width 86 height 11
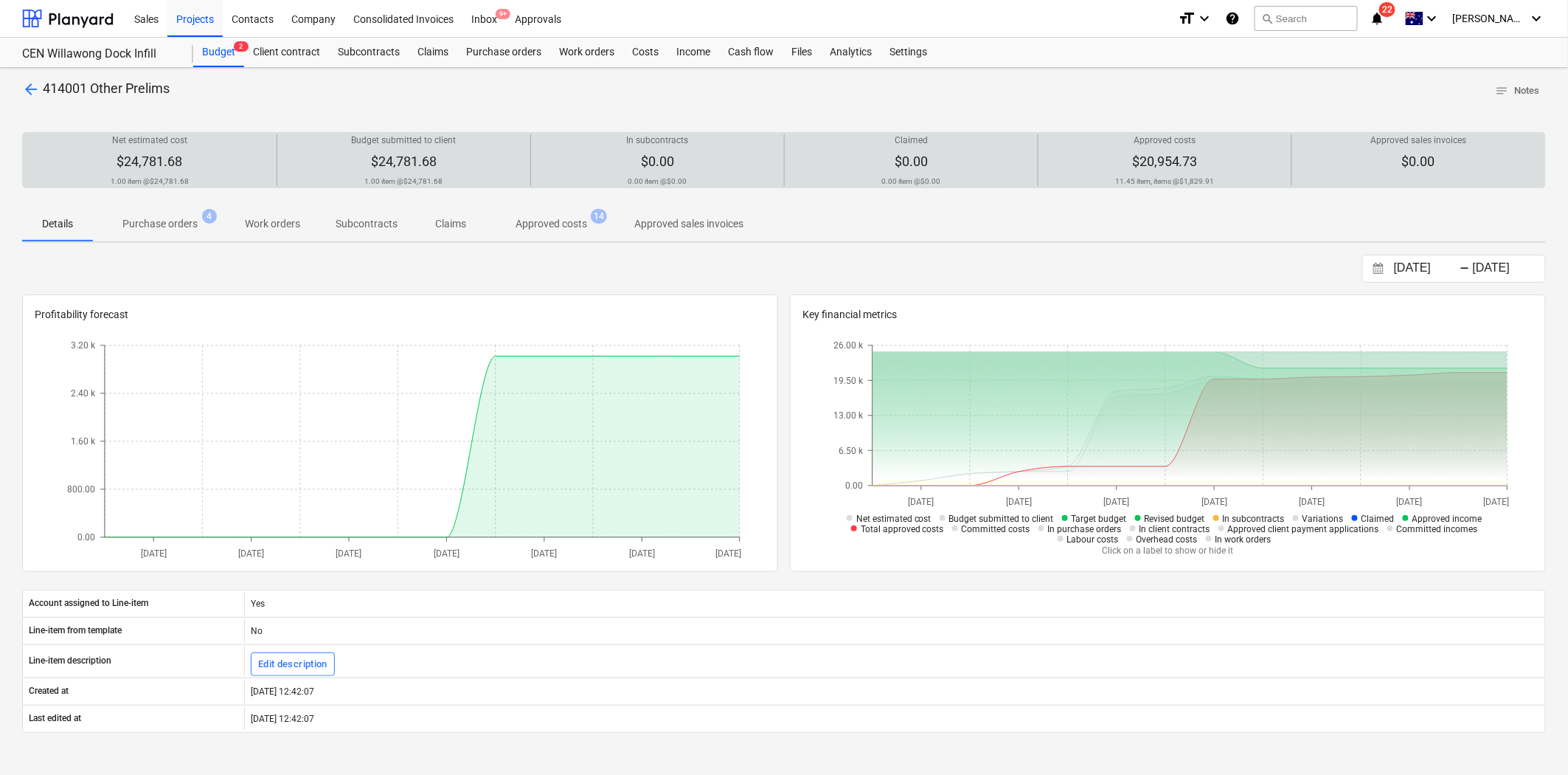
click at [226, 155] on div "Net estimated cost $24,781.68 1.00 item @ $24,781.68" at bounding box center [149, 160] width 242 height 52
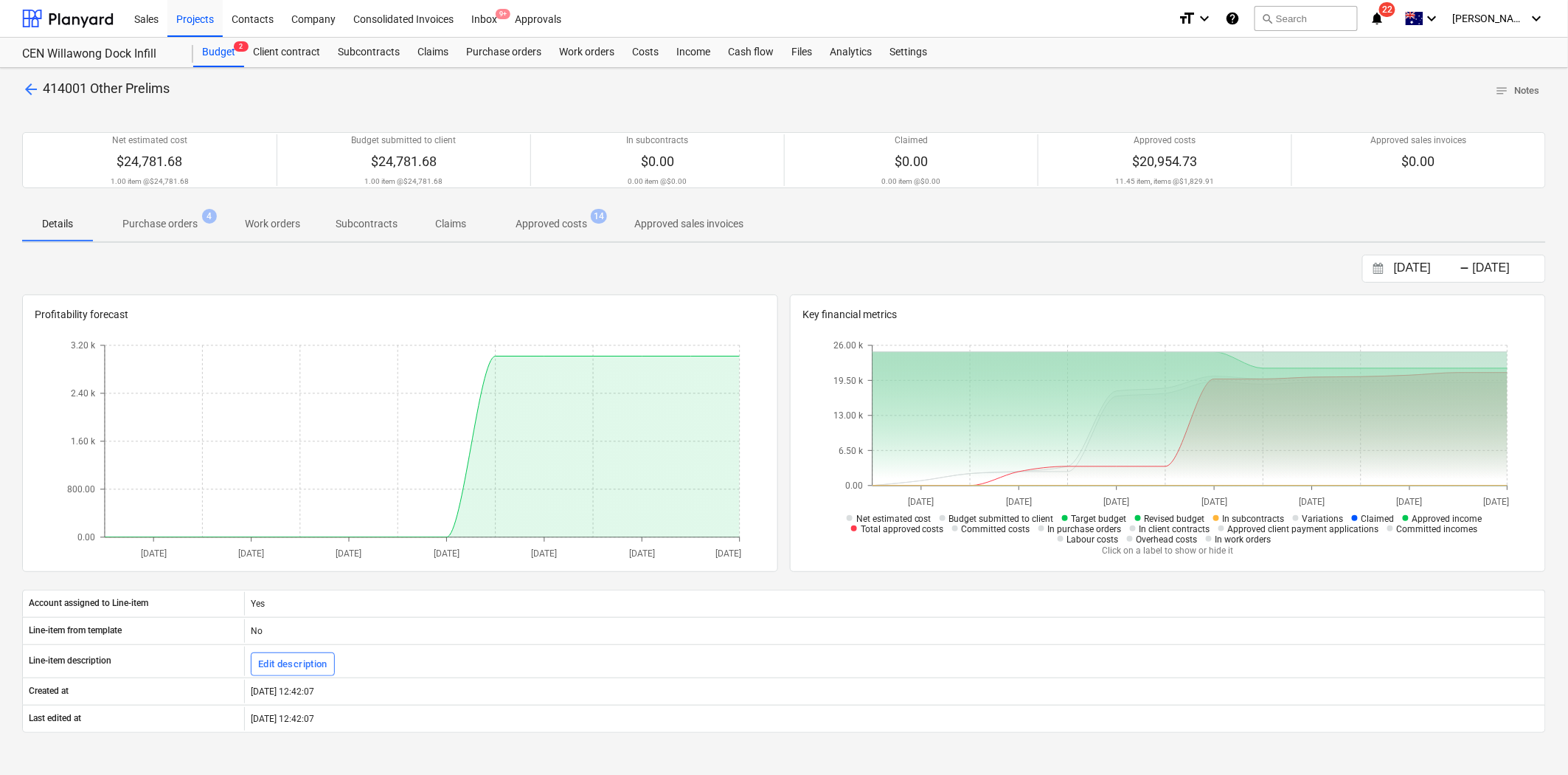
click at [192, 234] on span "Purchase orders 4" at bounding box center [160, 223] width 134 height 27
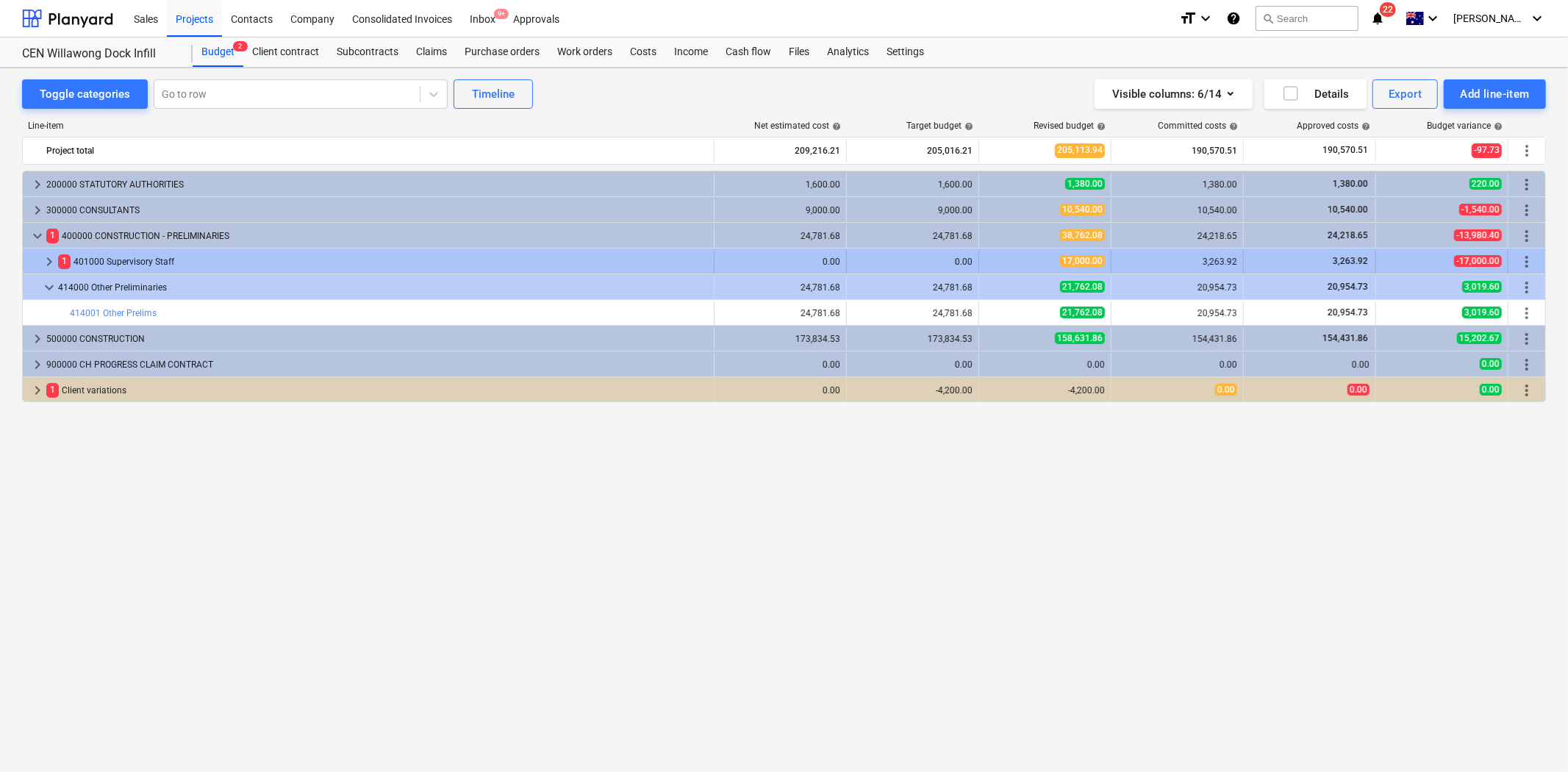
click at [45, 259] on span "keyboard_arrow_right" at bounding box center [49, 262] width 18 height 18
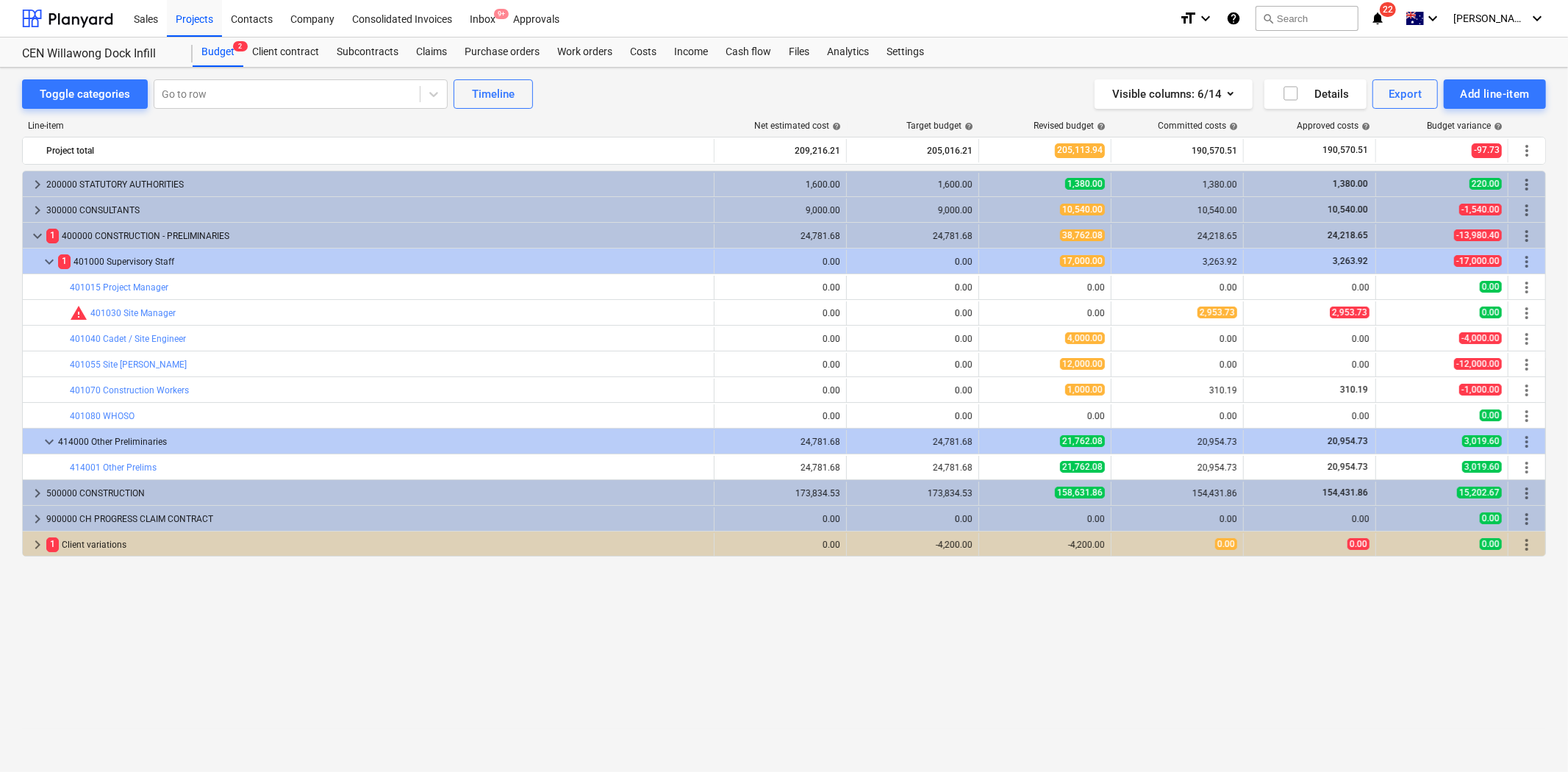
click at [45, 259] on span "keyboard_arrow_down" at bounding box center [49, 262] width 18 height 18
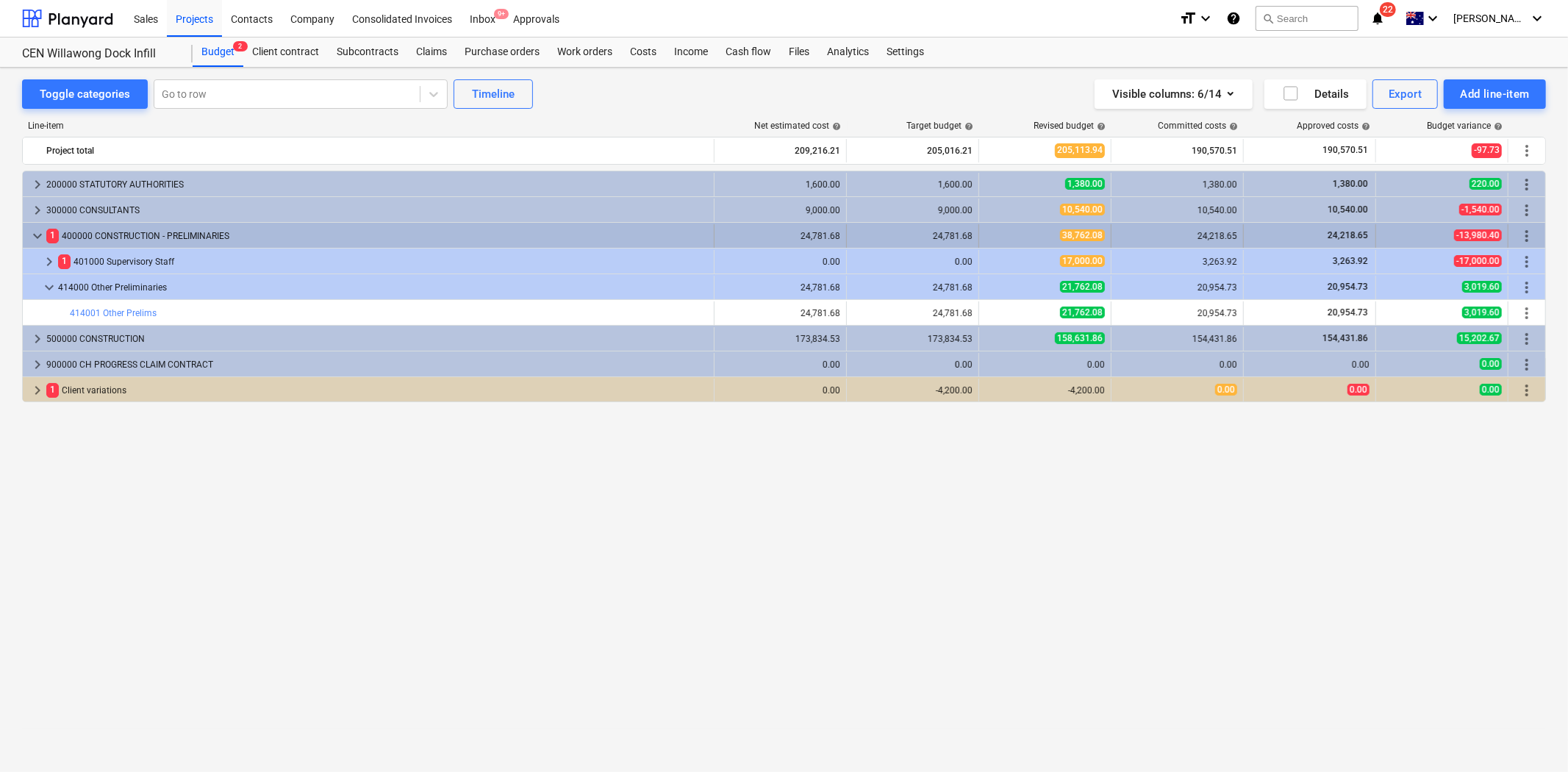
click at [37, 238] on span "keyboard_arrow_down" at bounding box center [37, 236] width 18 height 18
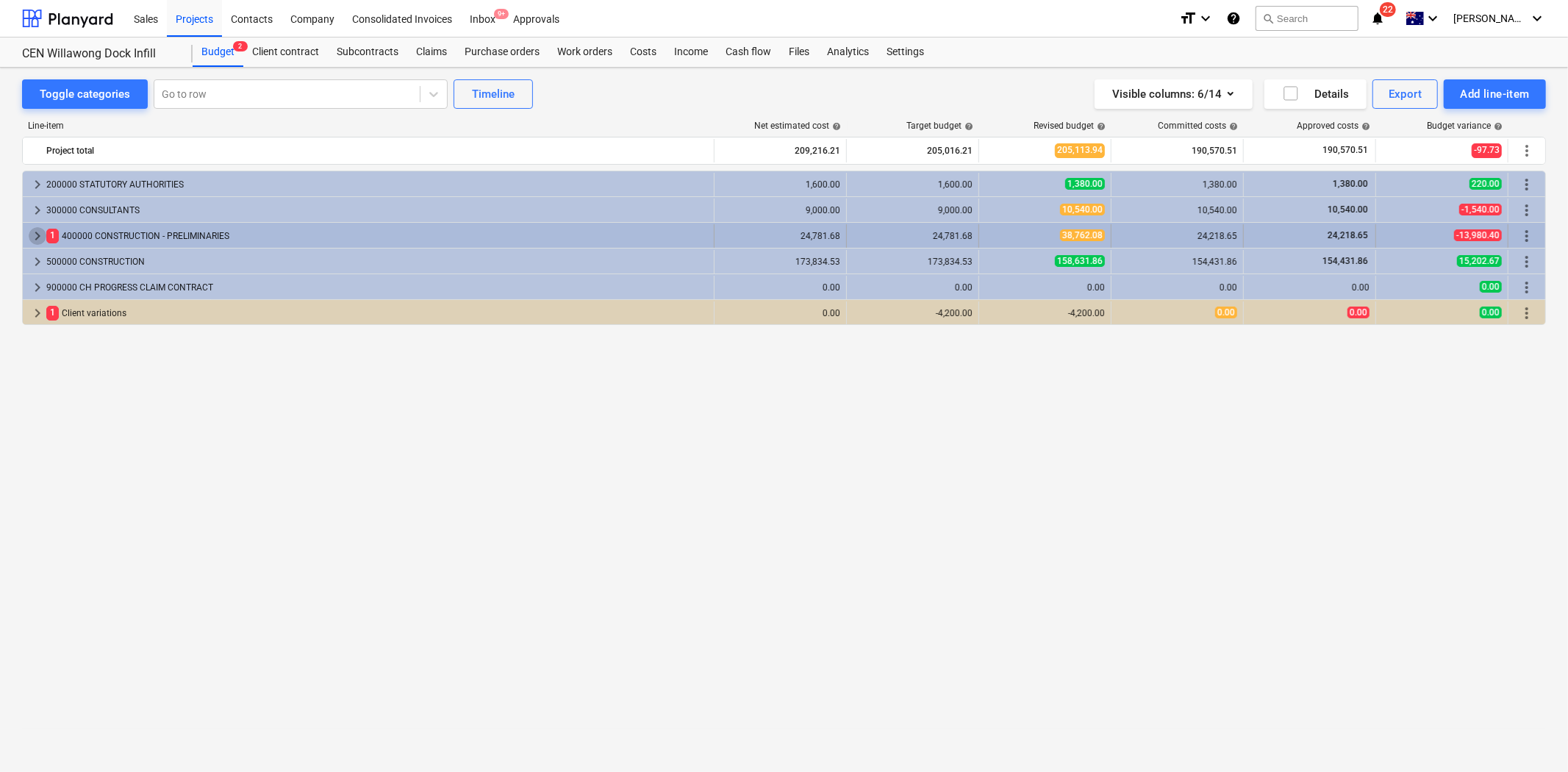
click at [36, 237] on span "keyboard_arrow_right" at bounding box center [37, 236] width 18 height 18
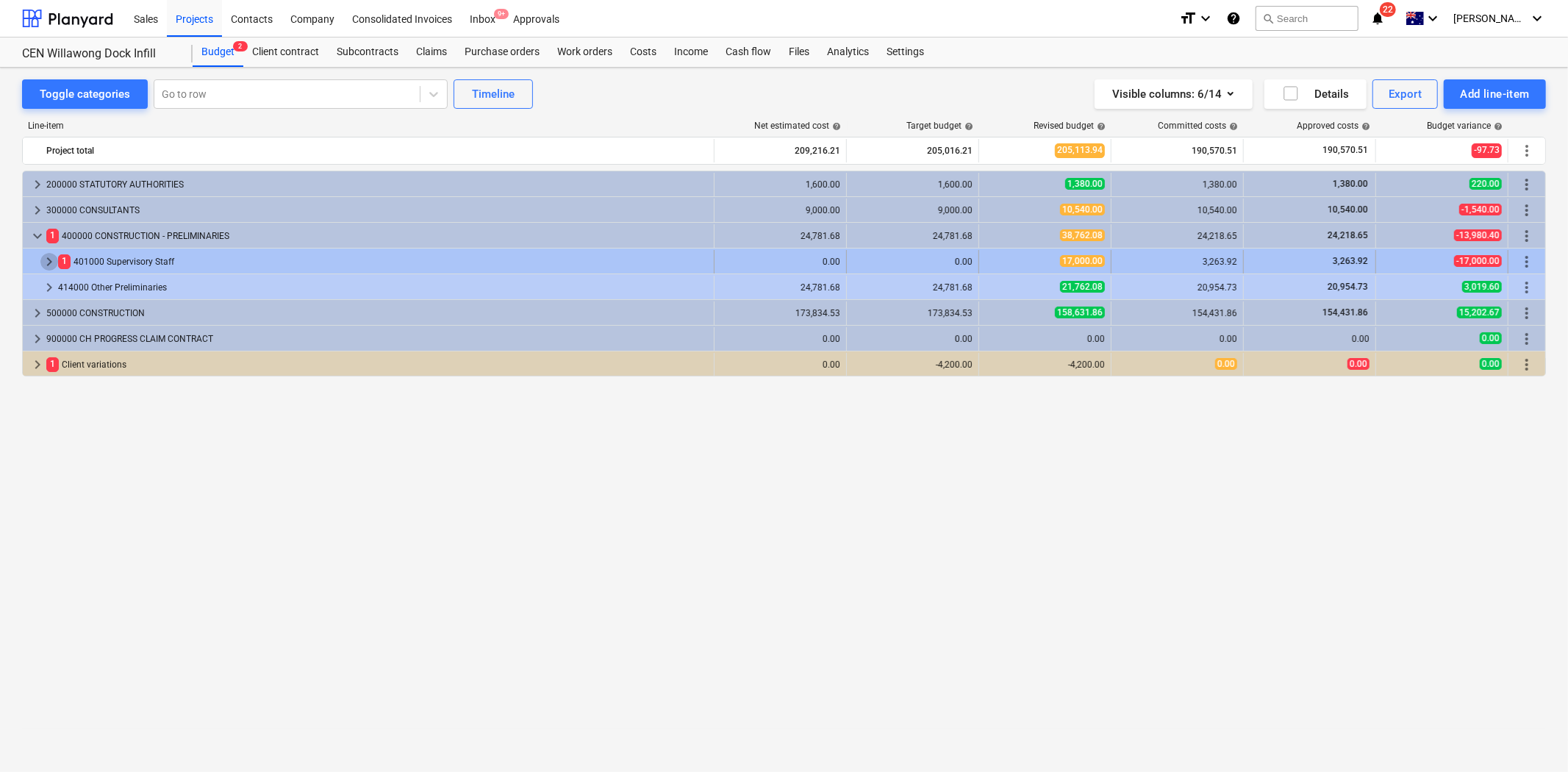
click at [50, 257] on span "keyboard_arrow_right" at bounding box center [49, 262] width 18 height 18
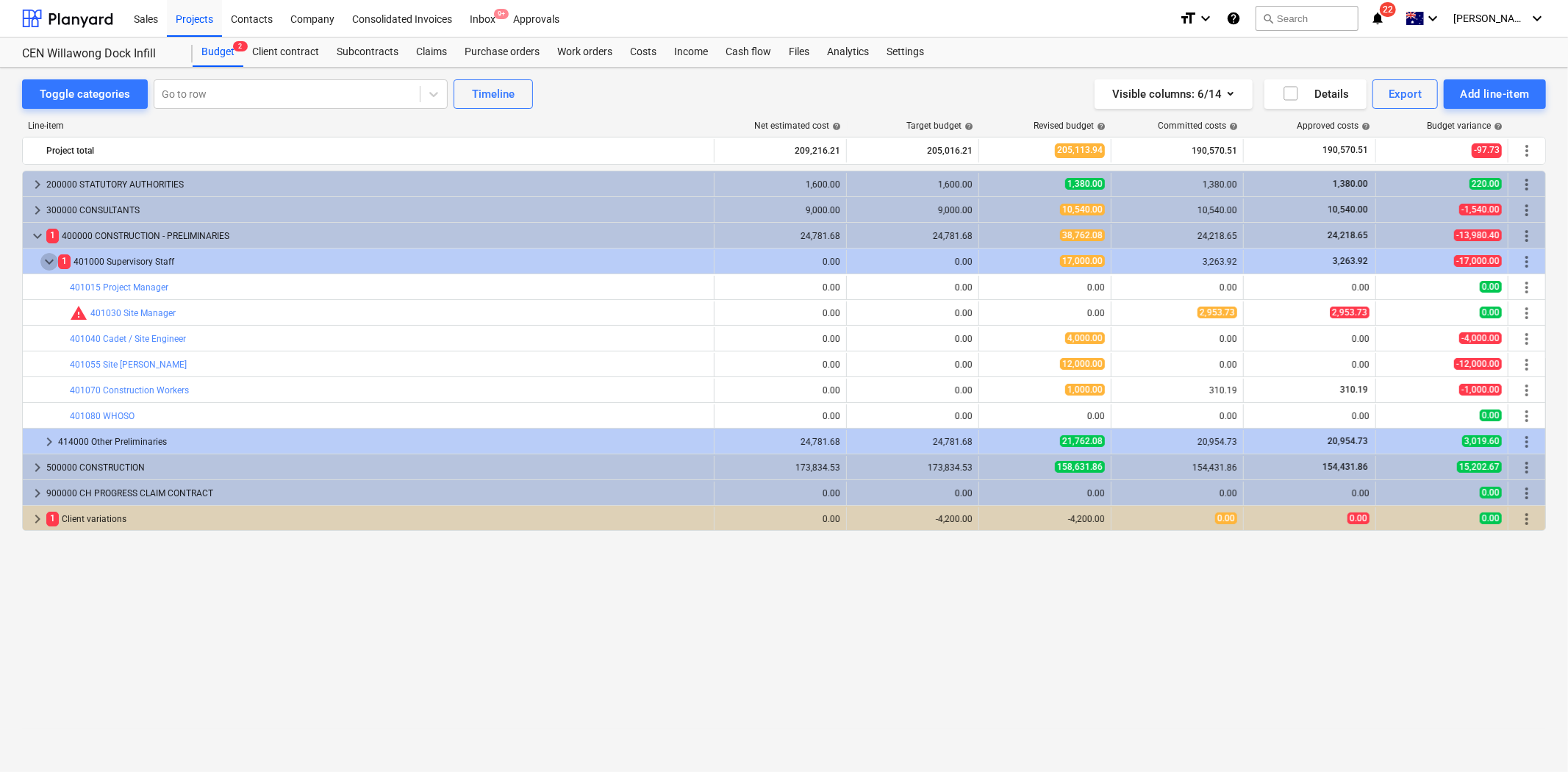
click at [50, 257] on span "keyboard_arrow_down" at bounding box center [49, 262] width 18 height 18
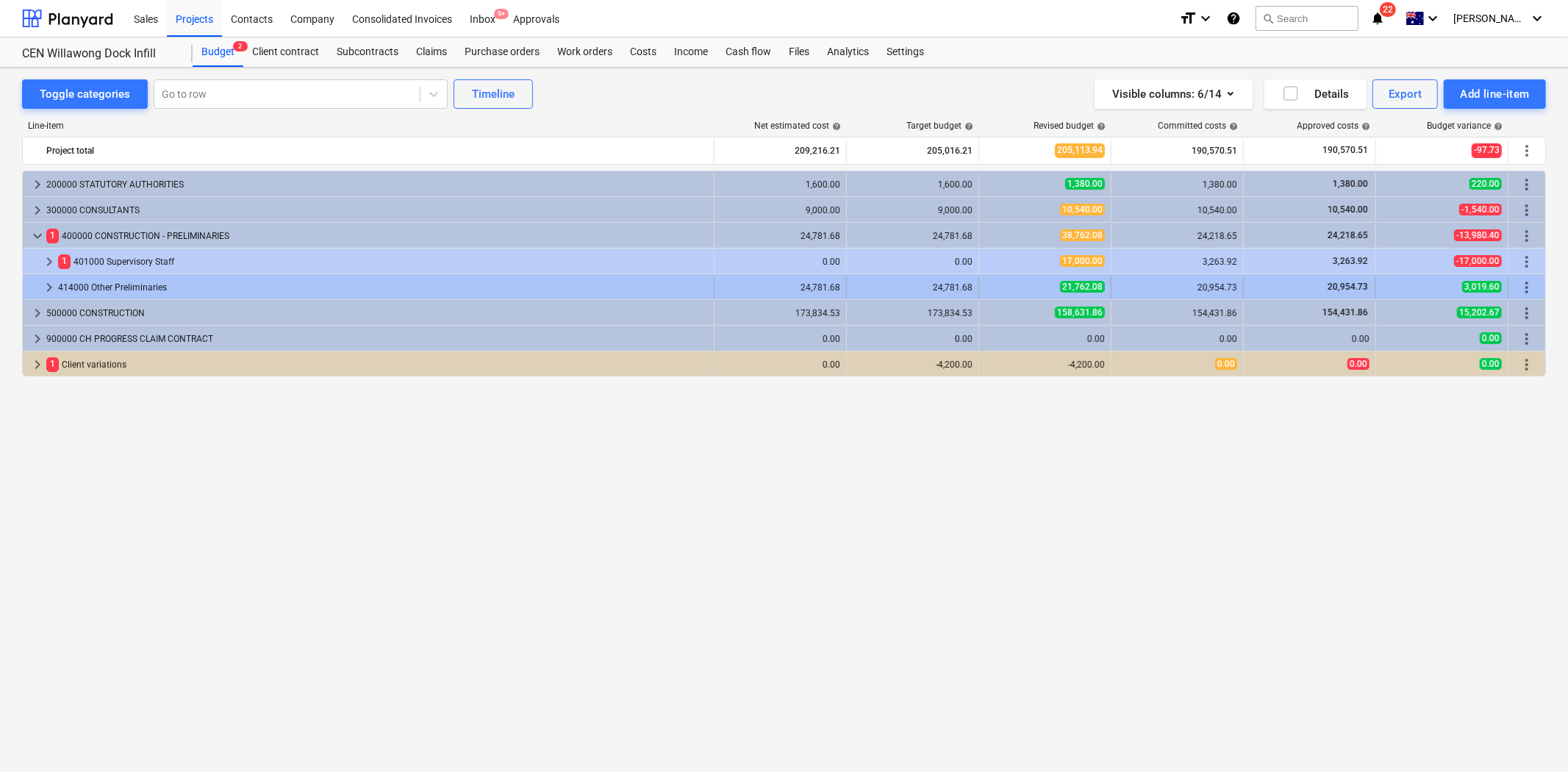
click at [48, 288] on span "keyboard_arrow_right" at bounding box center [49, 288] width 18 height 18
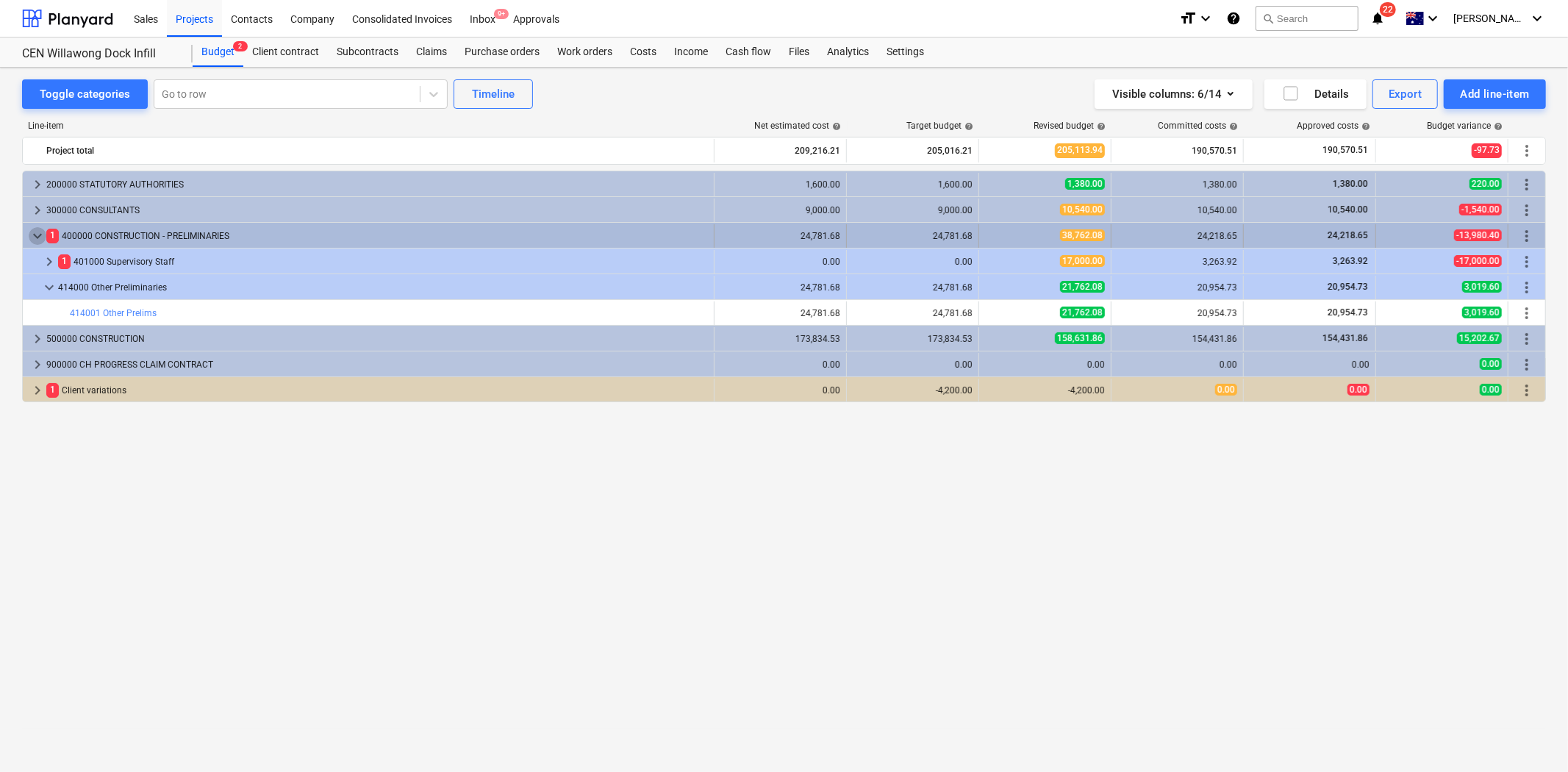
click at [40, 239] on span "keyboard_arrow_down" at bounding box center [37, 236] width 18 height 18
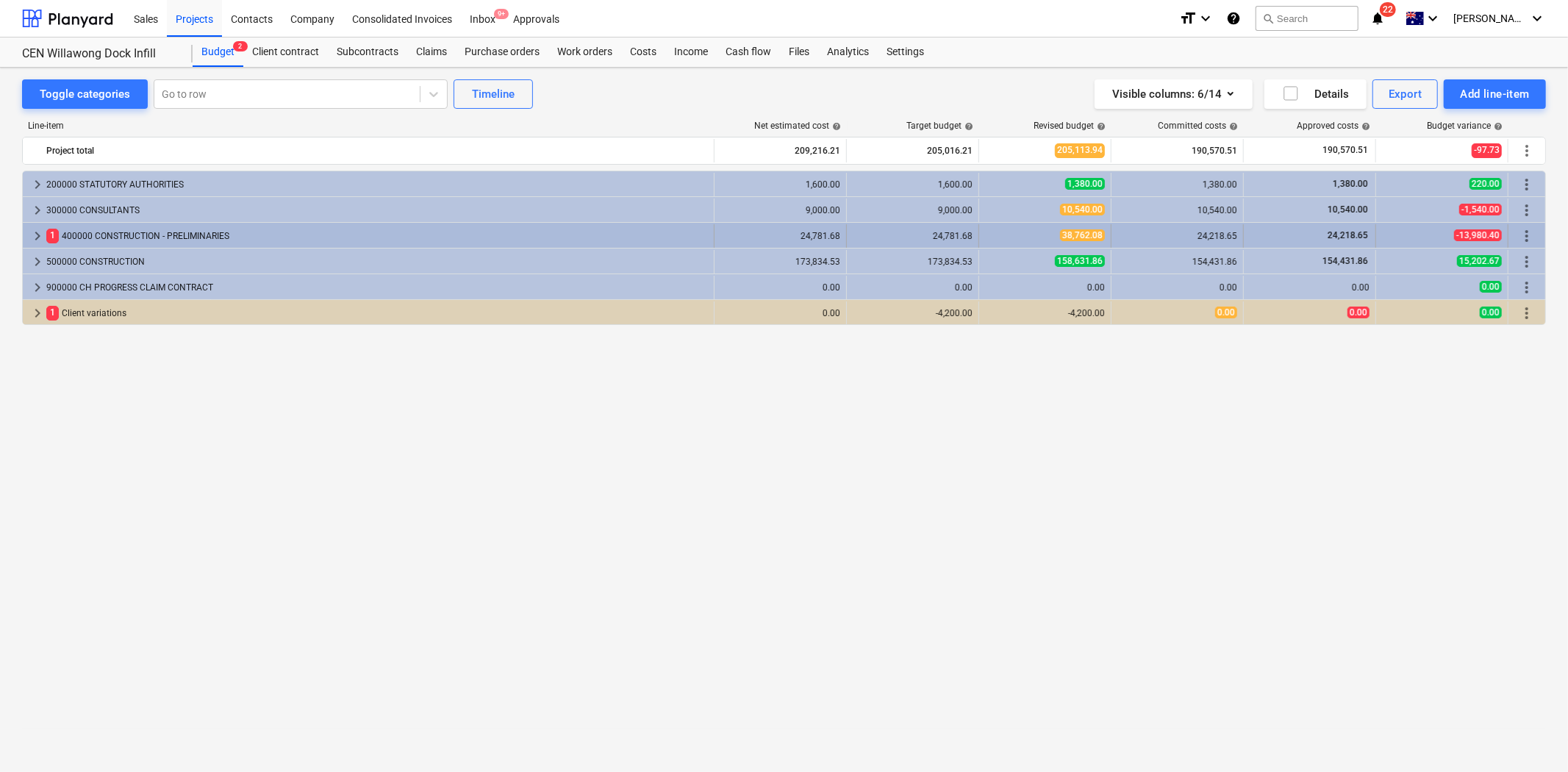
click at [41, 230] on span "keyboard_arrow_right" at bounding box center [37, 236] width 18 height 18
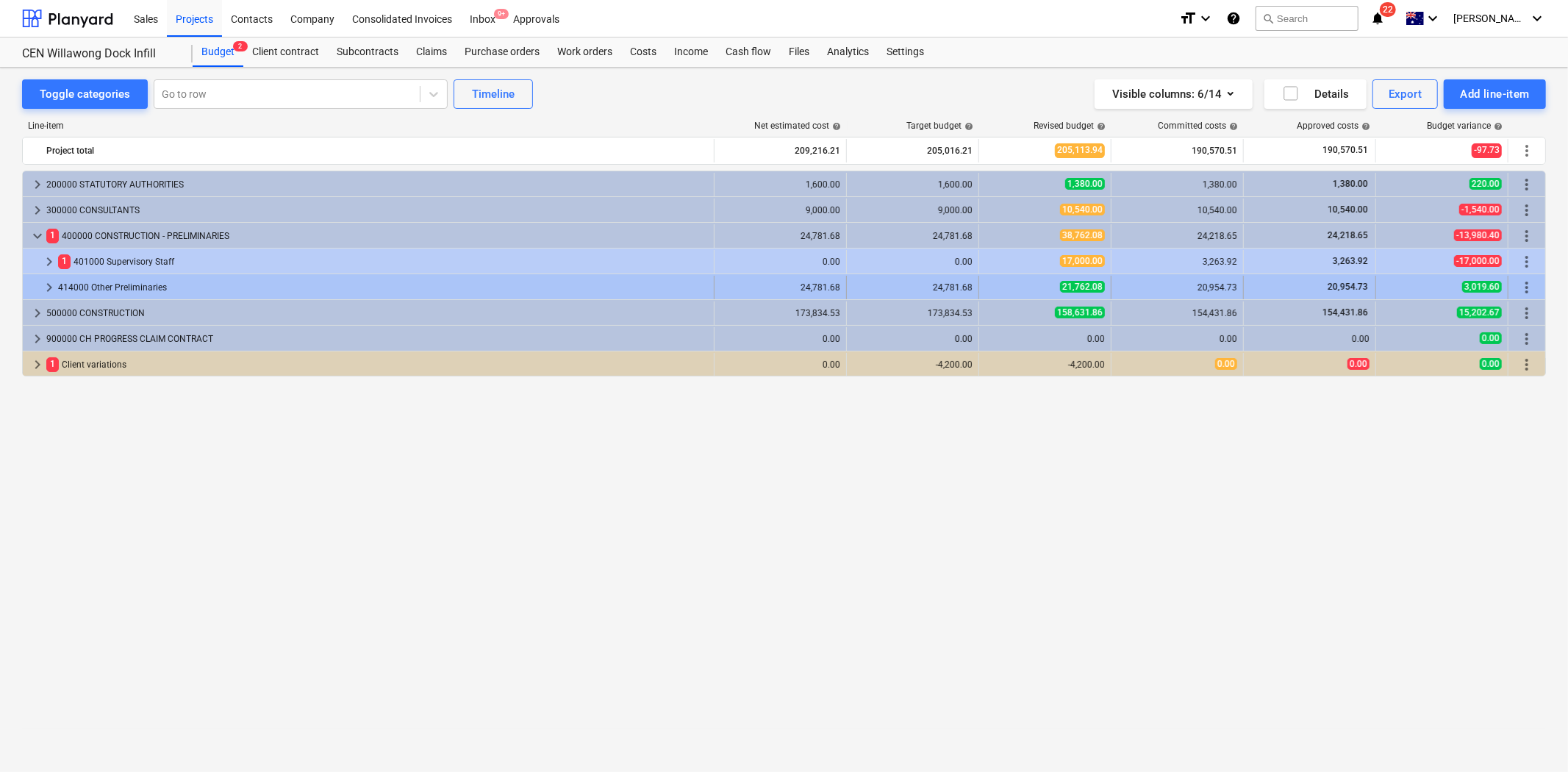
click at [50, 280] on span "keyboard_arrow_right" at bounding box center [49, 288] width 18 height 18
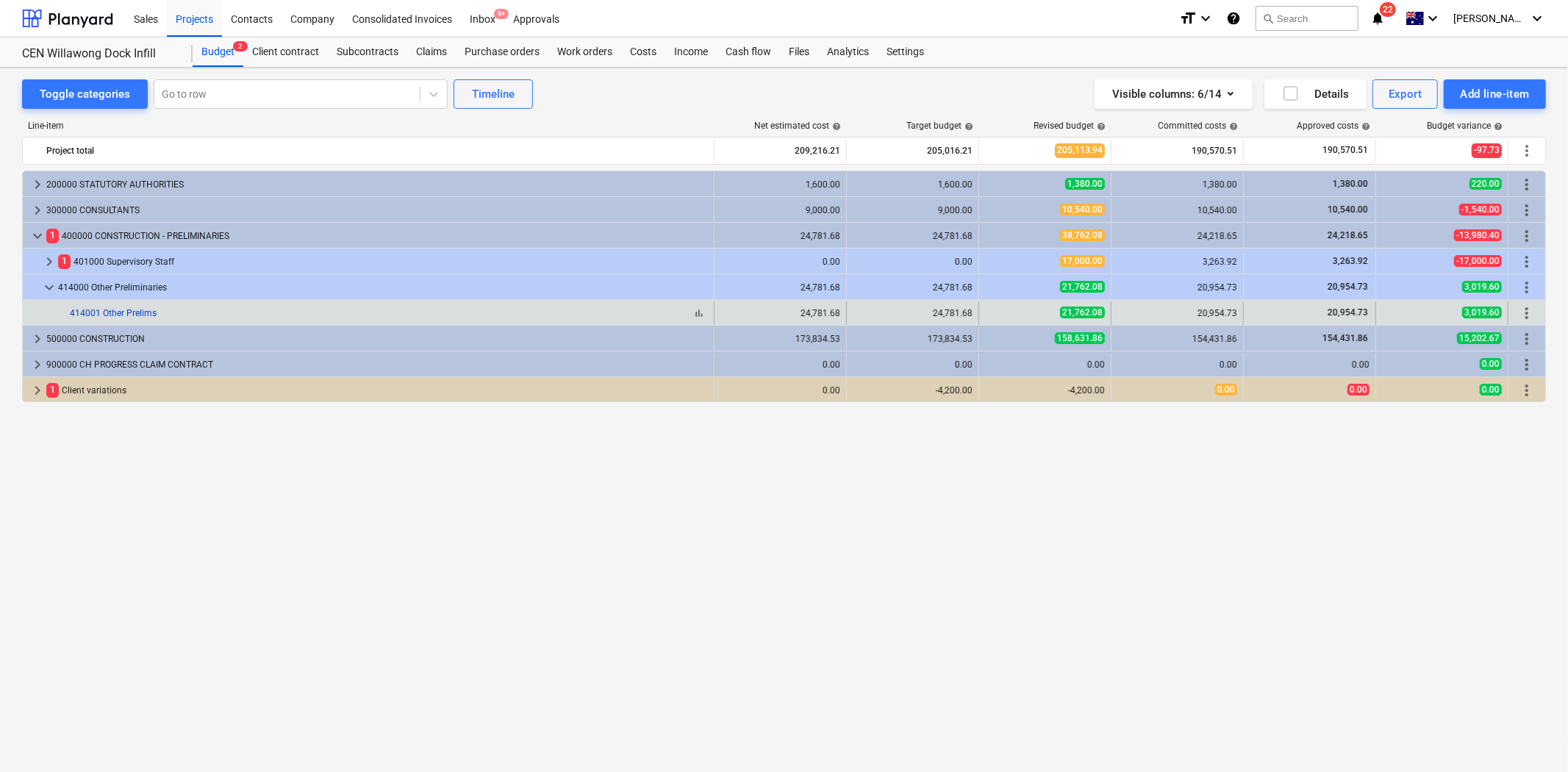
click at [93, 310] on link "414001 Other Prelims" at bounding box center [112, 313] width 86 height 11
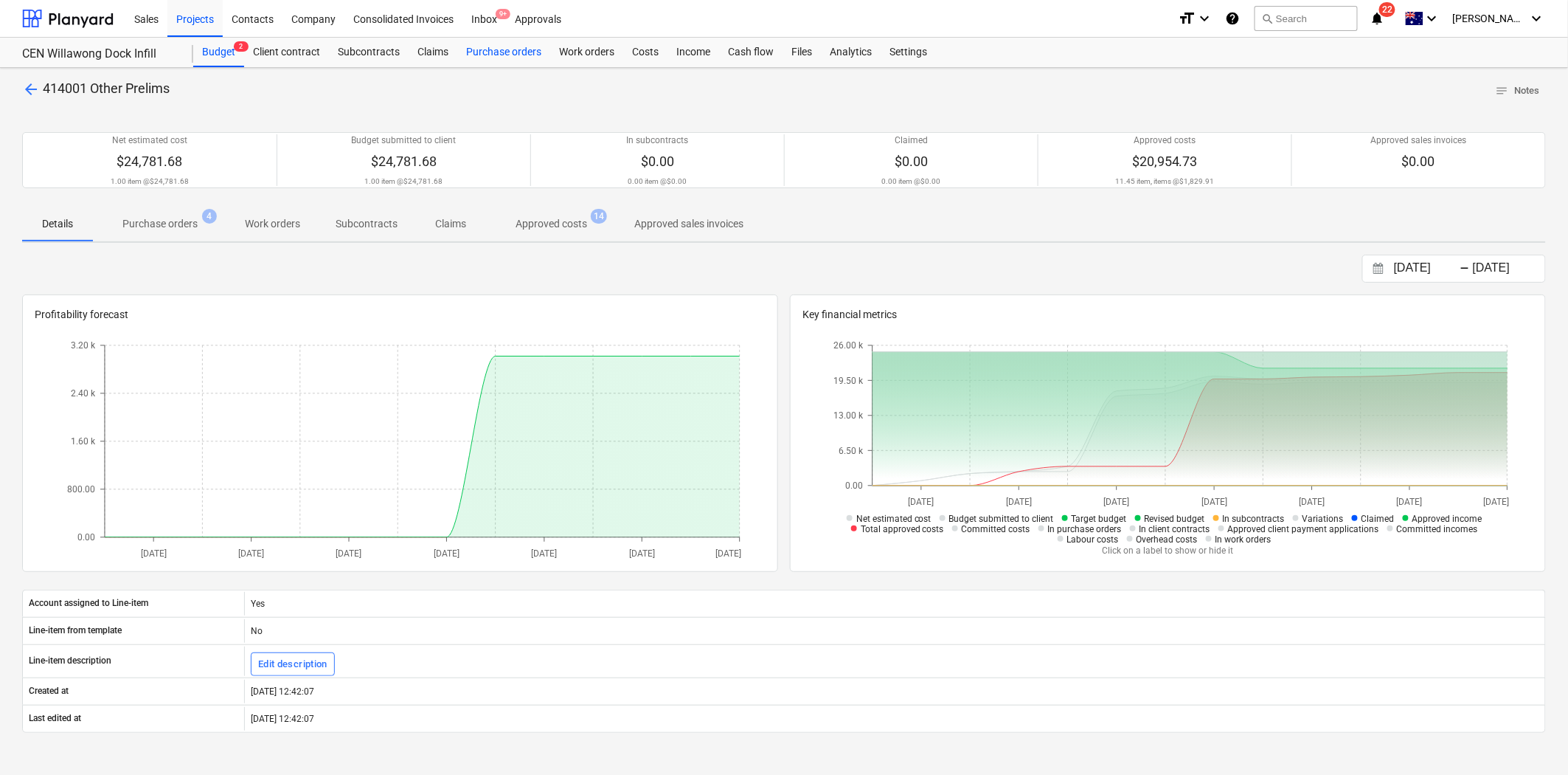
click at [509, 56] on div "Purchase orders" at bounding box center [504, 52] width 93 height 29
click at [154, 217] on p "Purchase orders" at bounding box center [160, 223] width 75 height 15
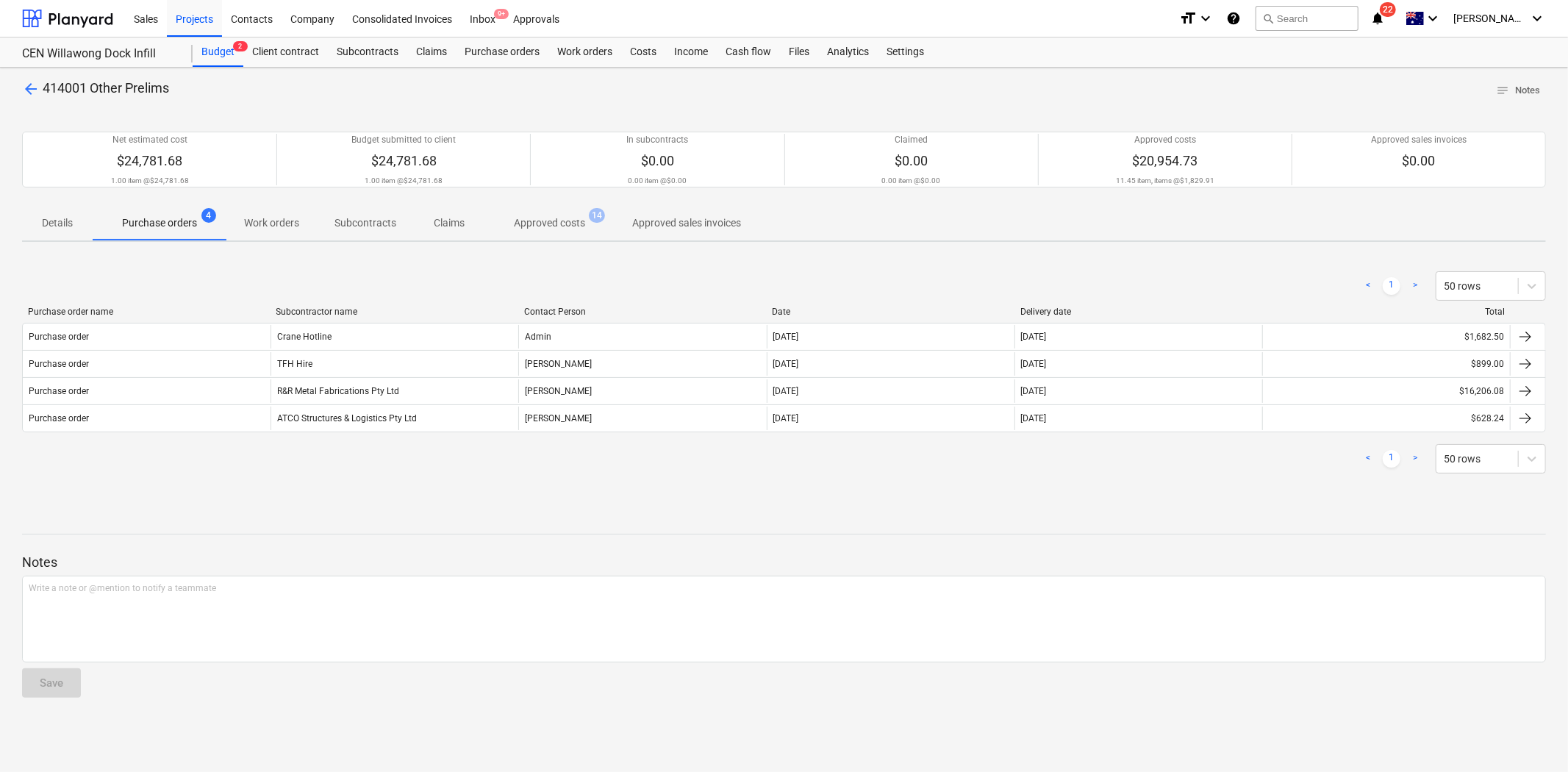
click at [544, 218] on p "Approved costs" at bounding box center [550, 223] width 71 height 15
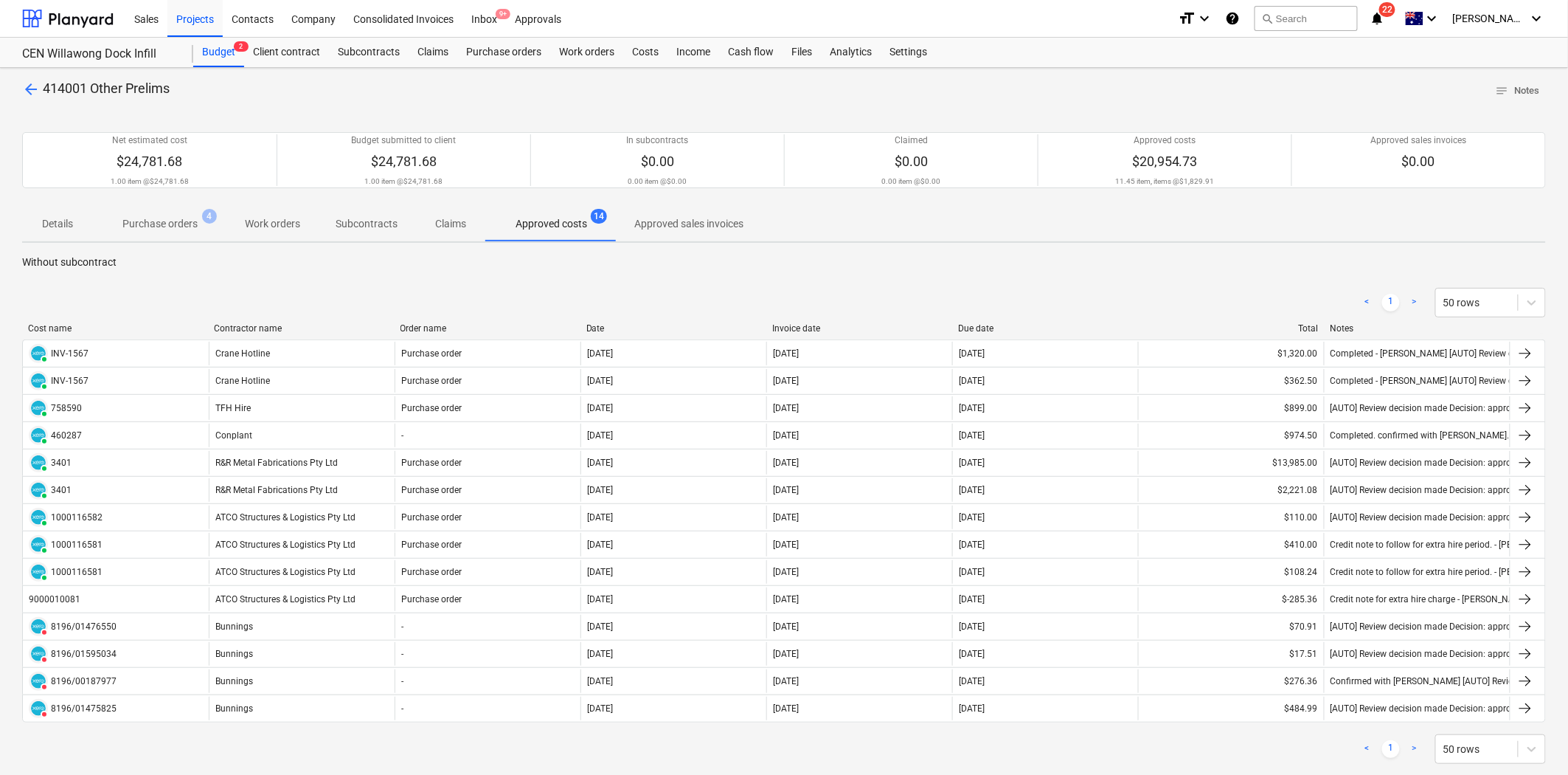
click at [82, 96] on span "414001 Other Prelims" at bounding box center [106, 88] width 127 height 15
click at [33, 86] on span "arrow_back" at bounding box center [31, 89] width 18 height 18
